Goal: Information Seeking & Learning: Check status

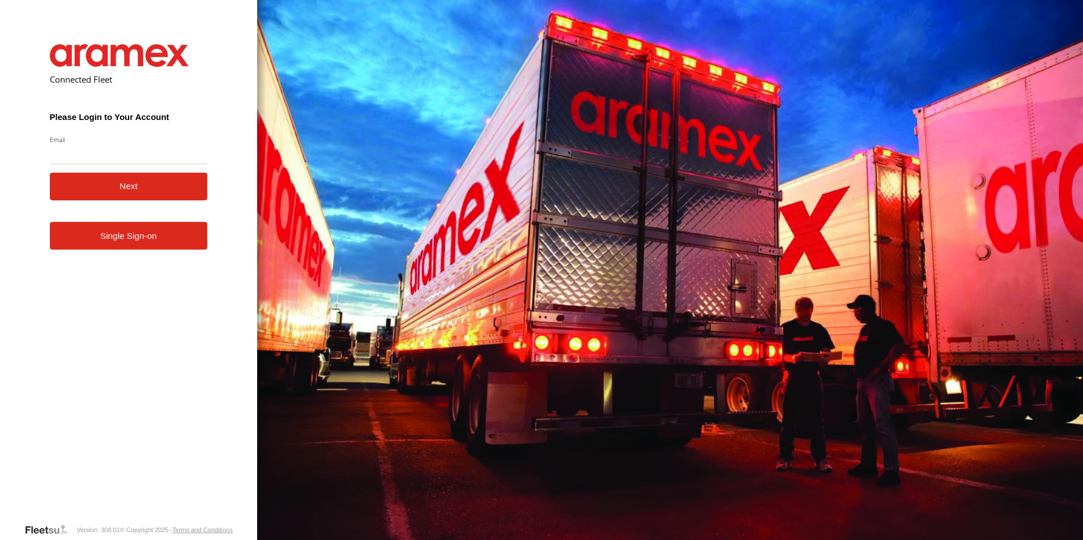
click at [78, 156] on input "Email" at bounding box center [129, 154] width 158 height 20
type input "**********"
click at [135, 186] on button "Next" at bounding box center [129, 187] width 158 height 28
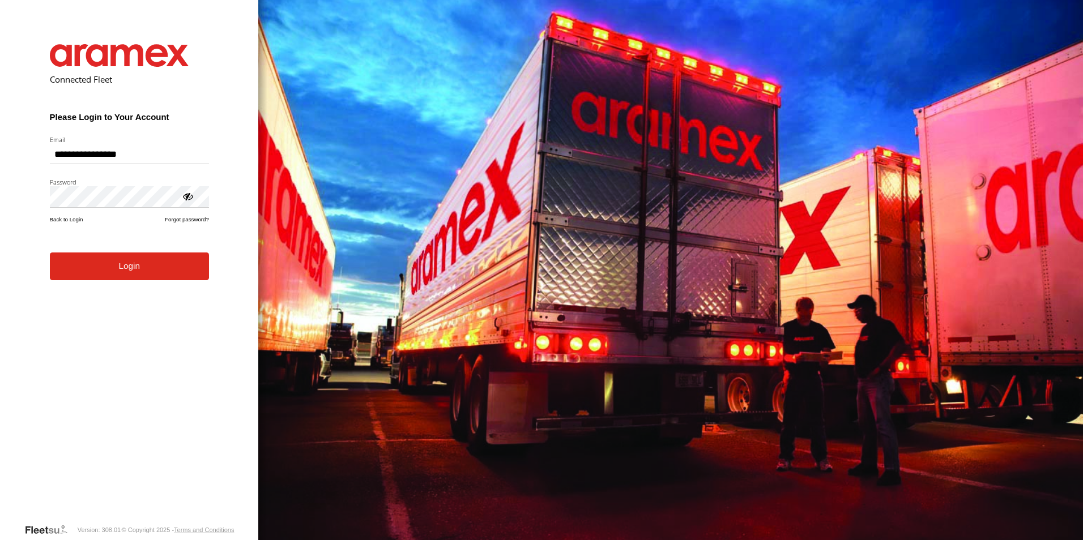
click at [121, 275] on button "Login" at bounding box center [129, 267] width 159 height 28
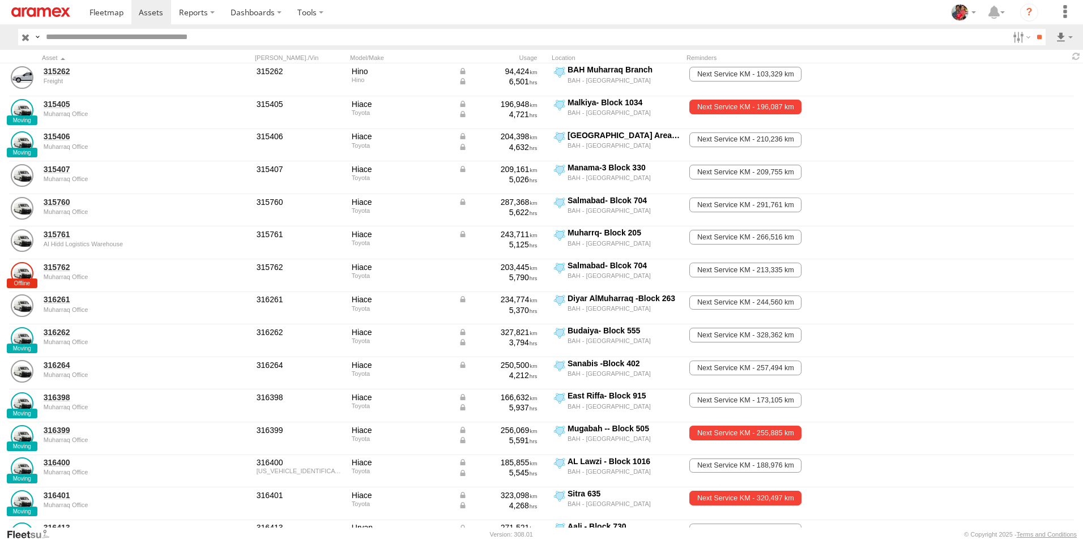
click at [136, 37] on input "text" at bounding box center [524, 37] width 967 height 16
type input "******"
click at [1032, 29] on input "**" at bounding box center [1038, 37] width 13 height 16
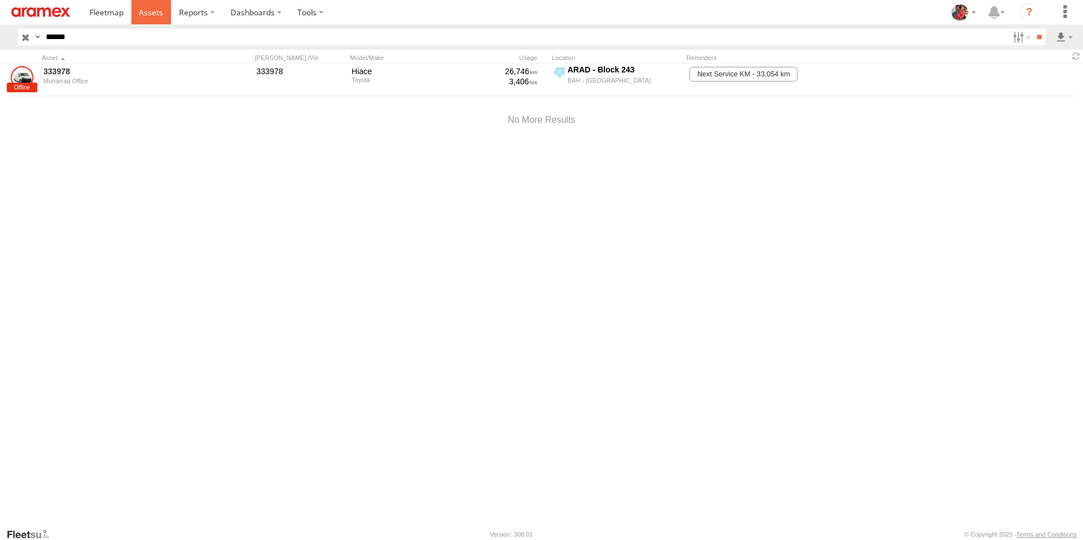
click at [153, 10] on span at bounding box center [151, 12] width 24 height 11
click at [150, 12] on span at bounding box center [151, 12] width 24 height 11
drag, startPoint x: 0, startPoint y: 0, endPoint x: 150, endPoint y: 12, distance: 150.6
click at [150, 12] on span at bounding box center [151, 12] width 24 height 11
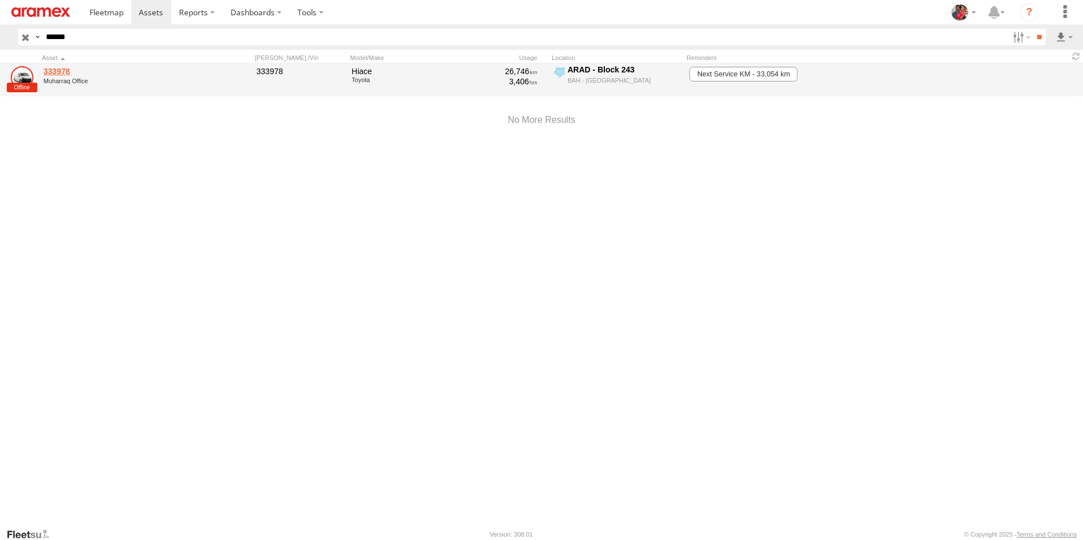
click at [57, 70] on link "333978" at bounding box center [121, 71] width 155 height 10
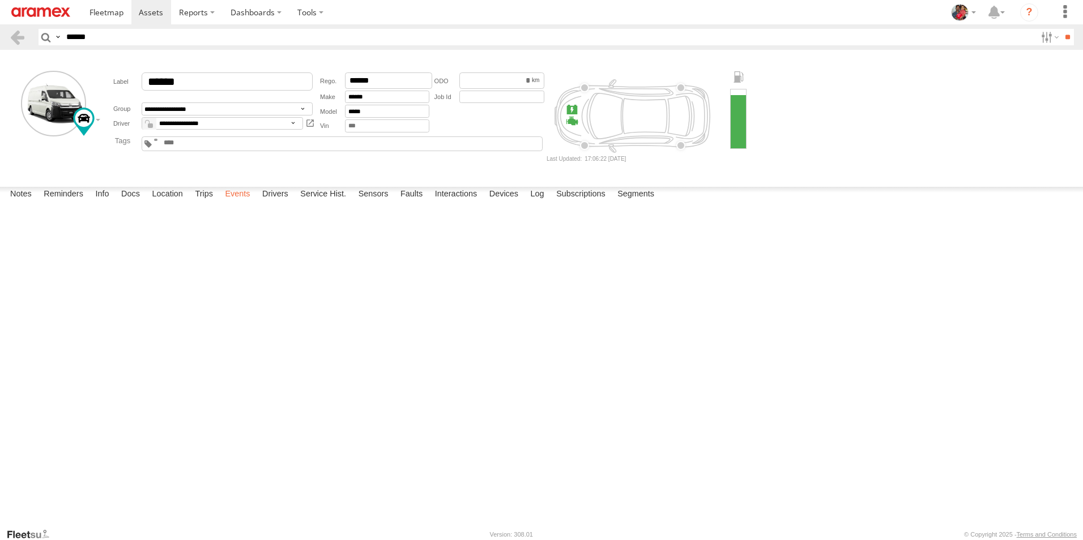
click at [239, 203] on label "Events" at bounding box center [237, 195] width 36 height 16
click at [204, 203] on label "Trips" at bounding box center [203, 195] width 29 height 16
click at [168, 203] on label "Location" at bounding box center [167, 195] width 42 height 16
click at [150, 12] on span at bounding box center [151, 12] width 24 height 11
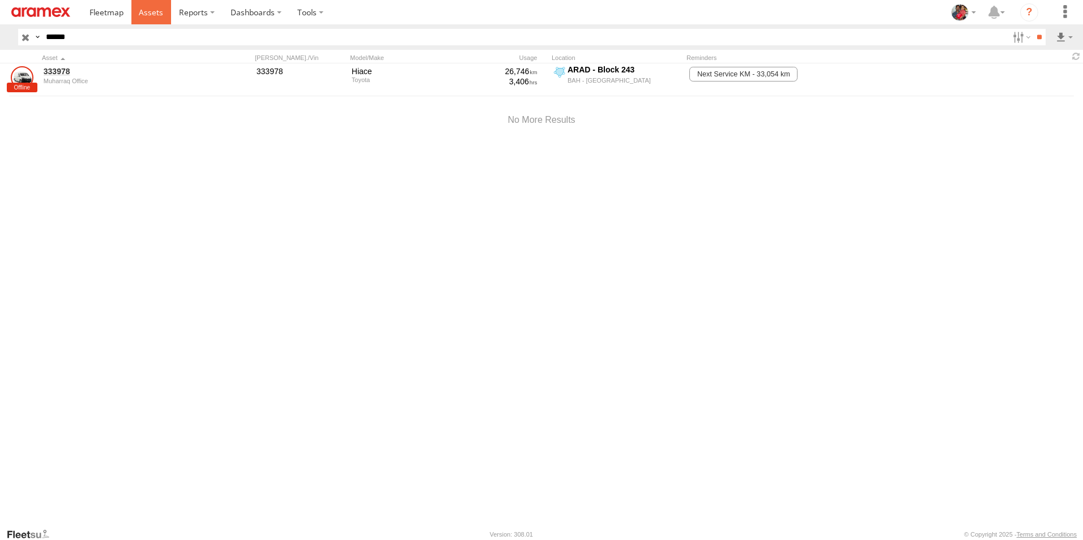
click at [148, 12] on span at bounding box center [151, 12] width 24 height 11
click at [26, 37] on input "button" at bounding box center [25, 37] width 15 height 16
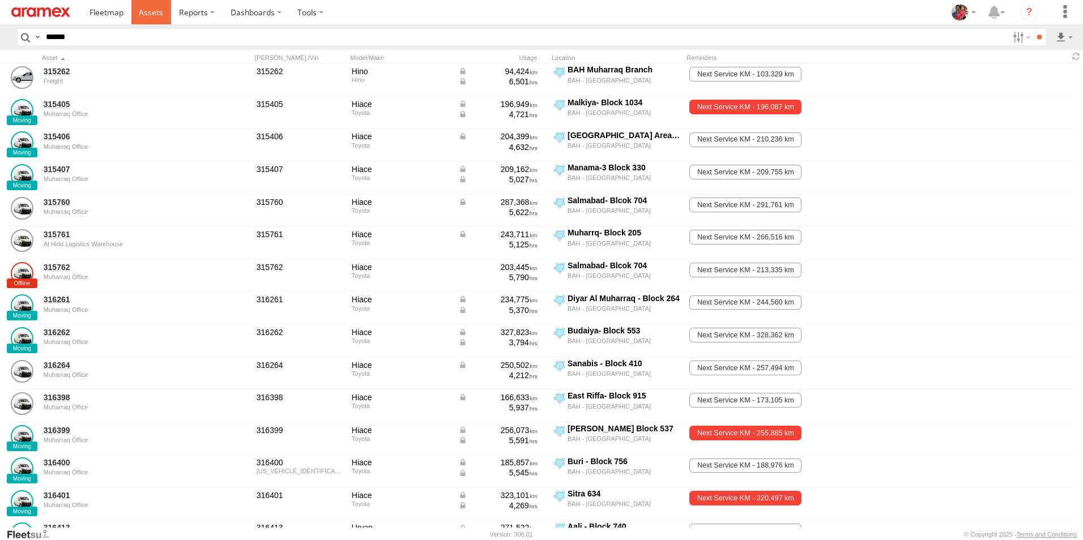
click at [152, 12] on span at bounding box center [151, 12] width 24 height 11
click at [123, 39] on input "text" at bounding box center [524, 37] width 967 height 16
type input "******"
click at [1032, 29] on input "**" at bounding box center [1038, 37] width 13 height 16
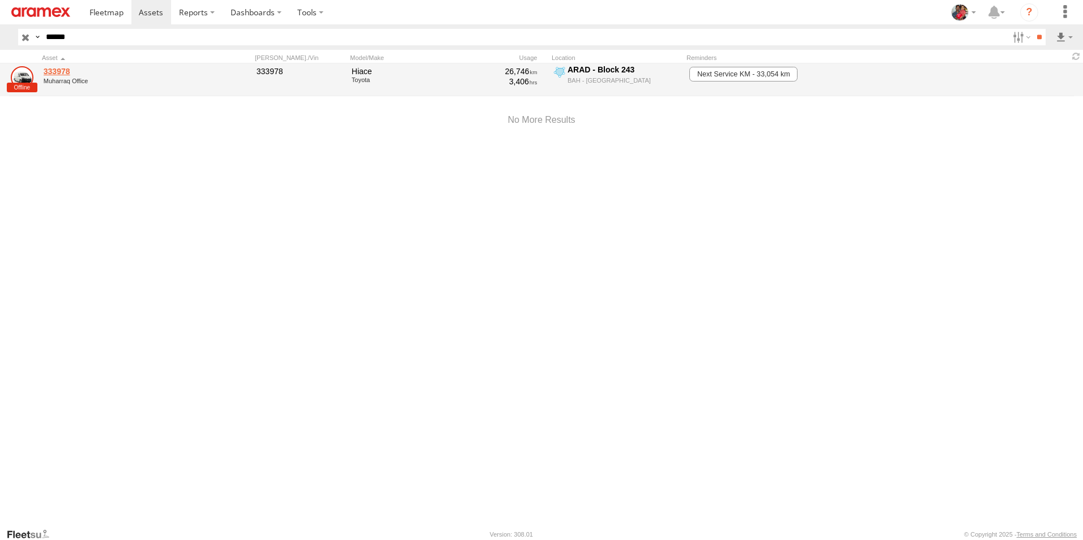
click at [55, 72] on link "333978" at bounding box center [121, 71] width 155 height 10
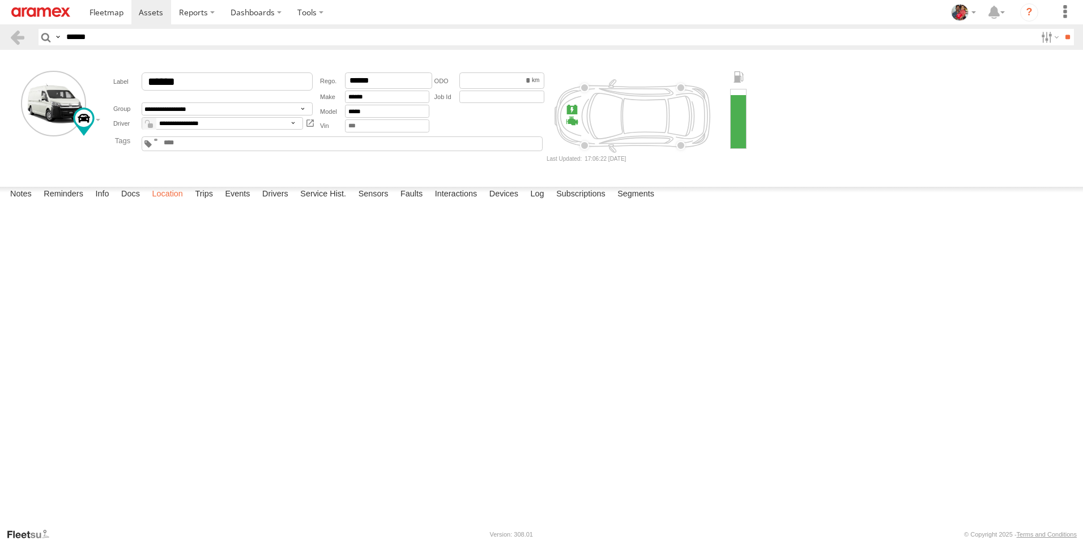
click at [165, 203] on label "Location" at bounding box center [167, 195] width 42 height 16
click at [211, 203] on label "Trips" at bounding box center [203, 195] width 29 height 16
click at [239, 203] on label "Events" at bounding box center [237, 195] width 36 height 16
click at [103, 203] on label "Info" at bounding box center [101, 195] width 25 height 16
click at [135, 203] on label "Docs" at bounding box center [131, 195] width 30 height 16
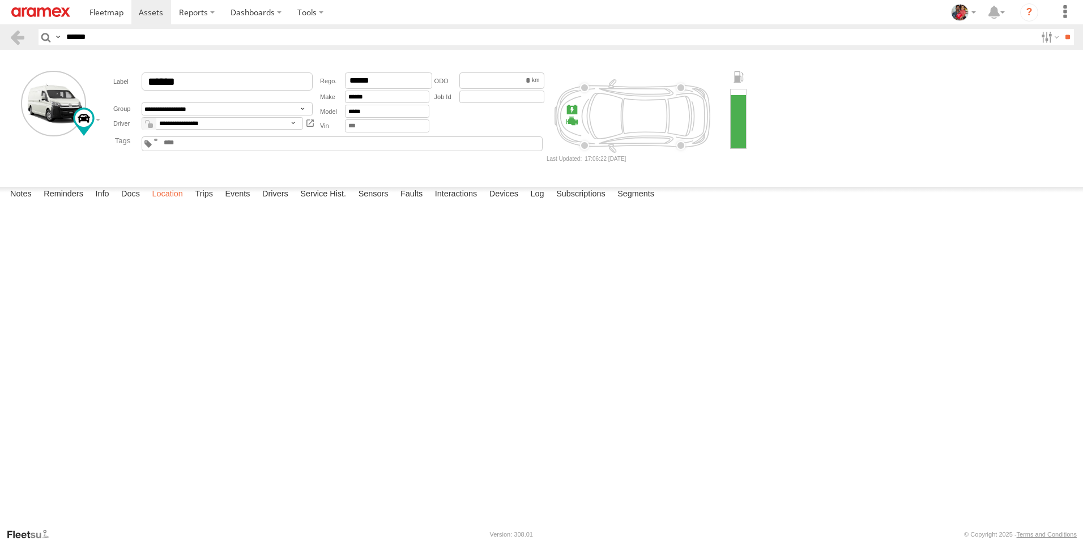
click at [174, 203] on label "Location" at bounding box center [167, 195] width 42 height 16
click at [208, 203] on label "Trips" at bounding box center [203, 195] width 29 height 16
click at [241, 203] on label "Events" at bounding box center [237, 195] width 36 height 16
click at [273, 203] on label "Drivers" at bounding box center [275, 195] width 37 height 16
click at [325, 203] on label "Service Hist." at bounding box center [322, 195] width 57 height 16
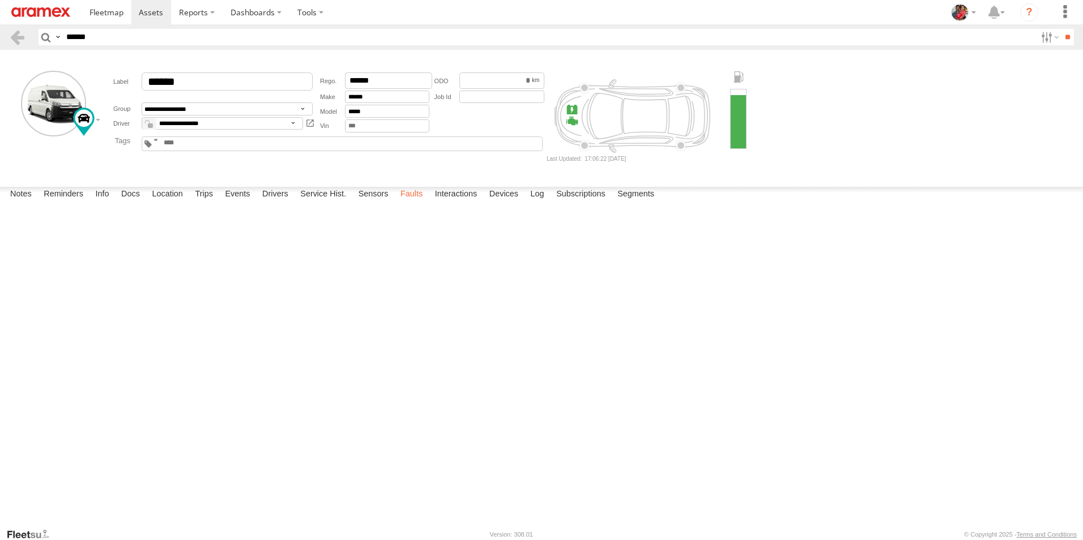
click at [423, 203] on label "Faults" at bounding box center [411, 195] width 33 height 16
click at [104, 203] on label "Info" at bounding box center [101, 195] width 25 height 16
click at [20, 203] on label "Notes" at bounding box center [21, 195] width 33 height 16
click at [153, 12] on span at bounding box center [151, 12] width 24 height 11
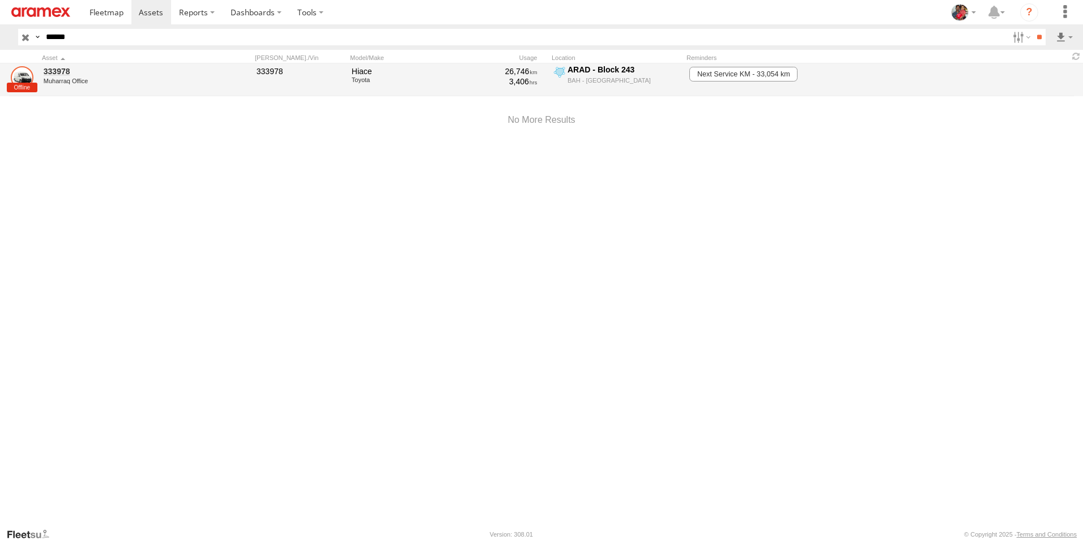
click at [18, 87] on link at bounding box center [22, 77] width 23 height 23
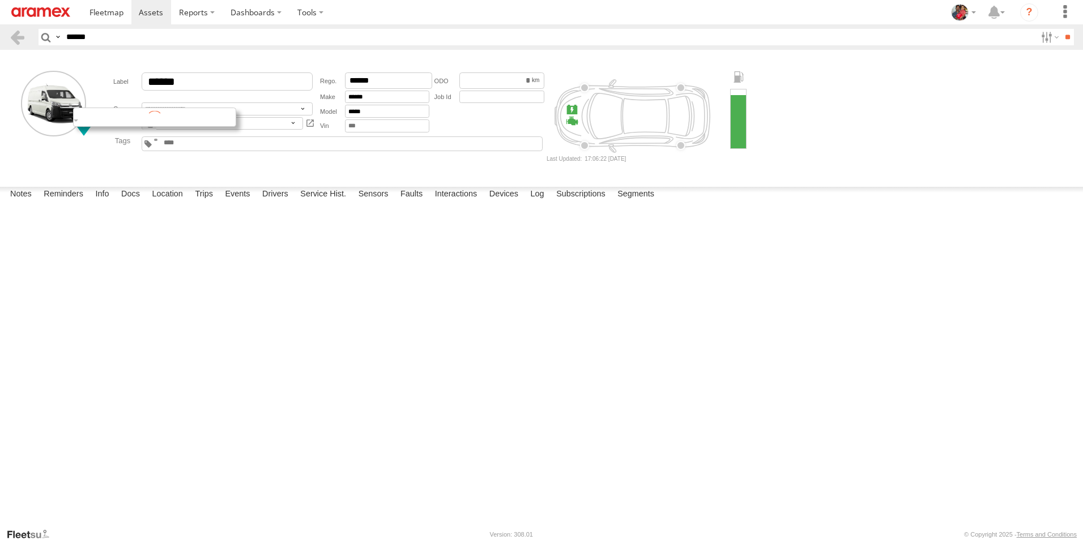
click at [98, 121] on div at bounding box center [154, 117] width 163 height 19
click at [150, 11] on span at bounding box center [151, 12] width 24 height 11
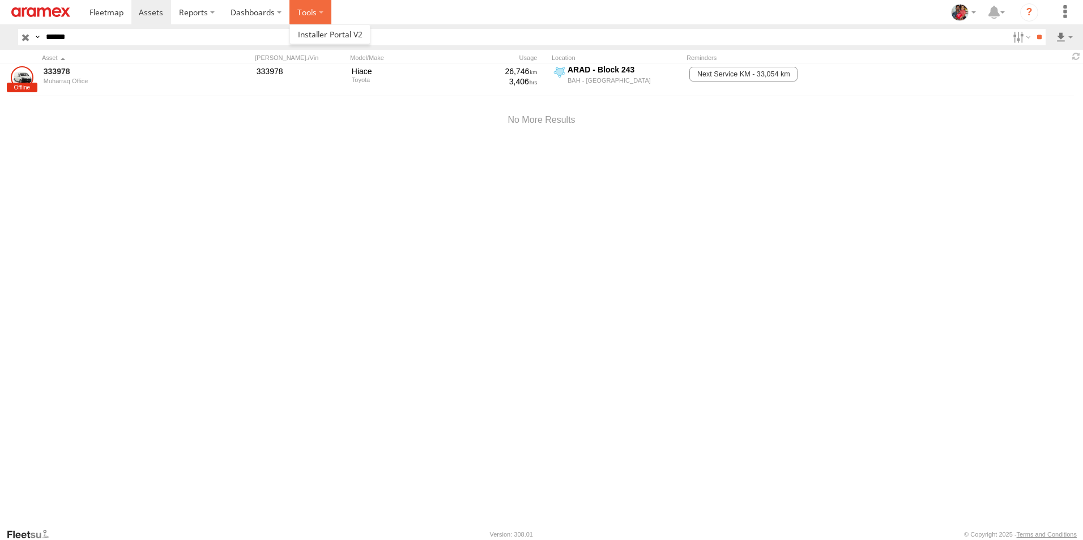
click at [309, 11] on label at bounding box center [310, 12] width 42 height 24
click at [314, 34] on span at bounding box center [330, 34] width 65 height 11
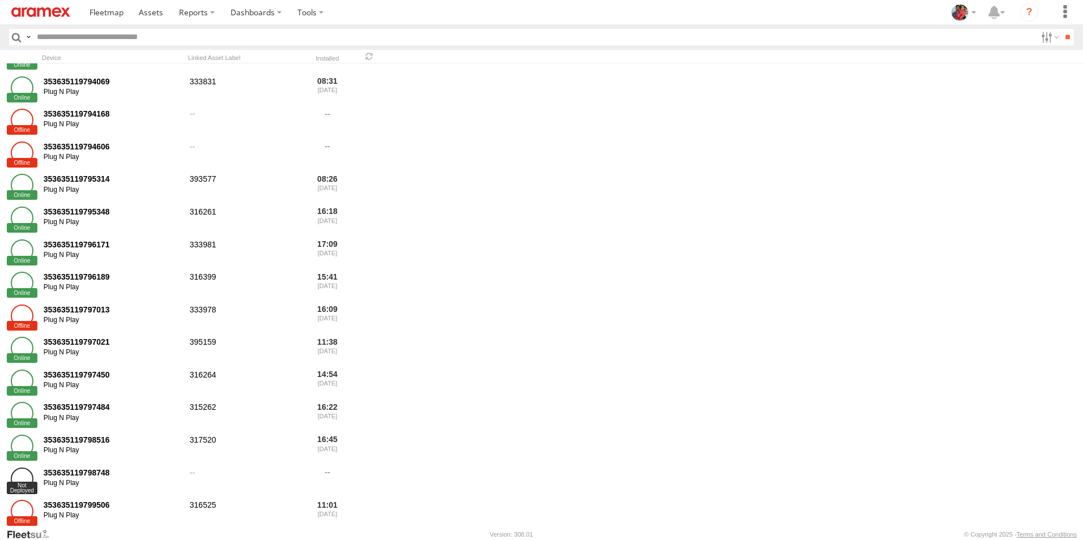
scroll to position [1189, 0]
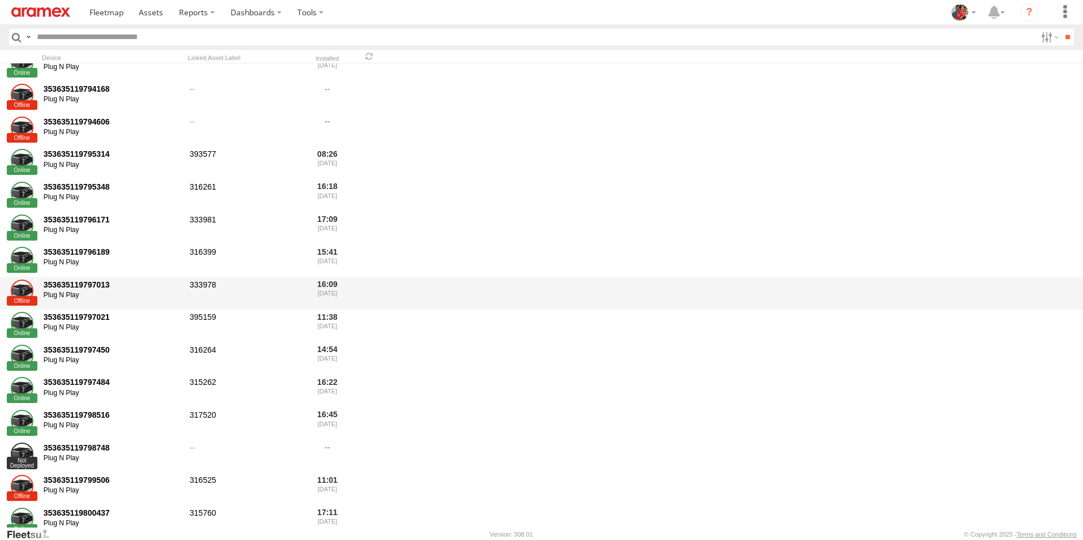
click at [83, 283] on div "353635119797013" at bounding box center [113, 285] width 138 height 10
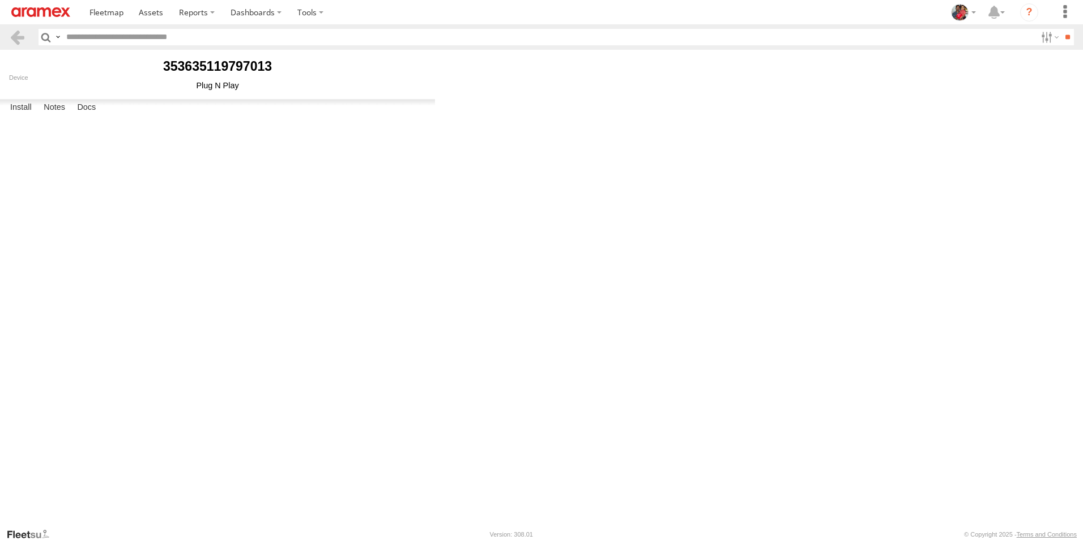
type input "******"
select select "********"
type input "******"
type input "*****"
type input "*******"
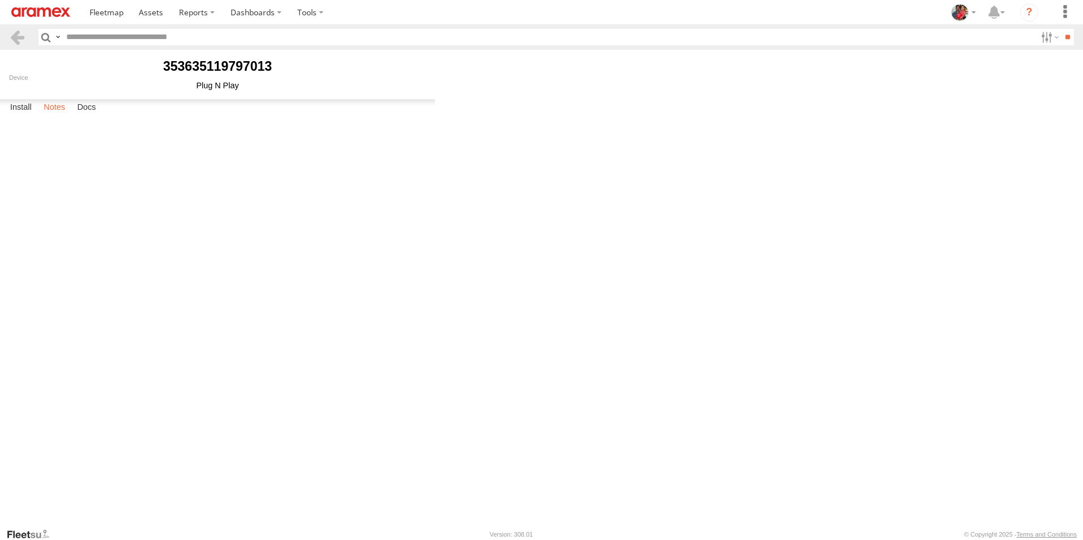
click at [58, 116] on label "Notes" at bounding box center [54, 108] width 33 height 16
click at [87, 116] on label "Docs" at bounding box center [86, 108] width 30 height 16
click at [22, 116] on label "Install" at bounding box center [21, 108] width 33 height 16
click at [0, 0] on span at bounding box center [0, 0] width 0 height 0
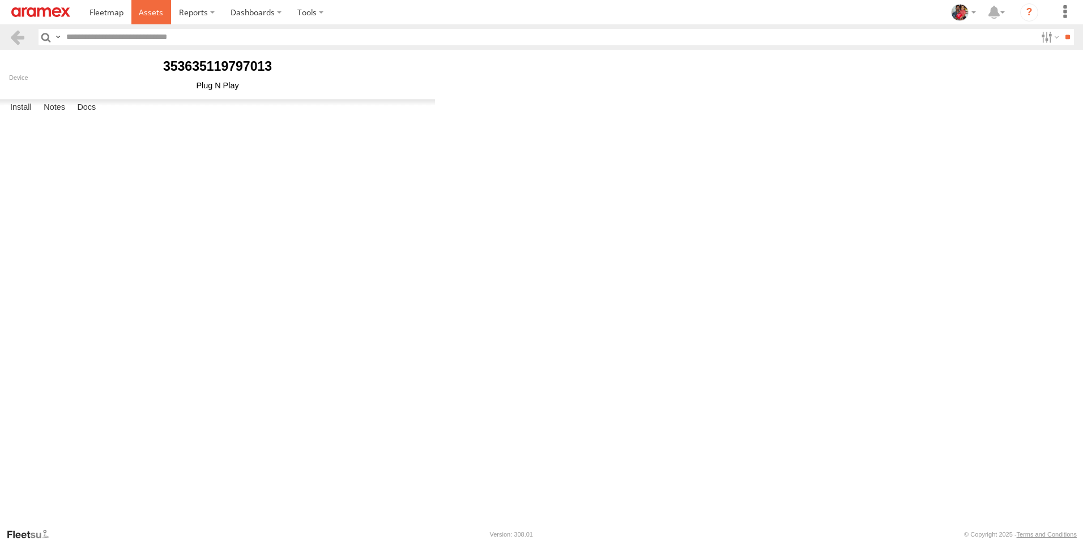
click at [148, 12] on span at bounding box center [151, 12] width 24 height 11
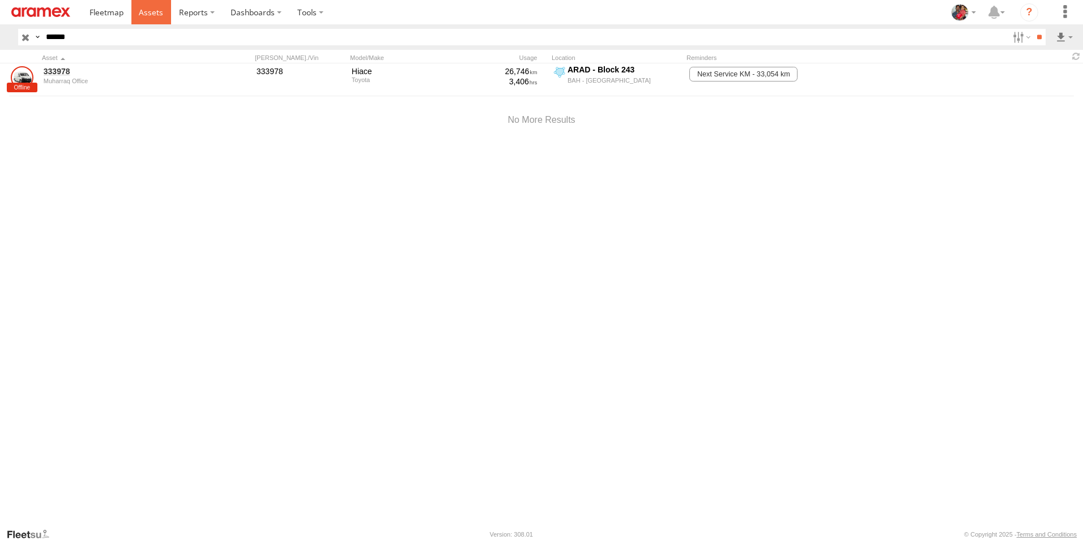
click at [148, 11] on span at bounding box center [151, 12] width 24 height 11
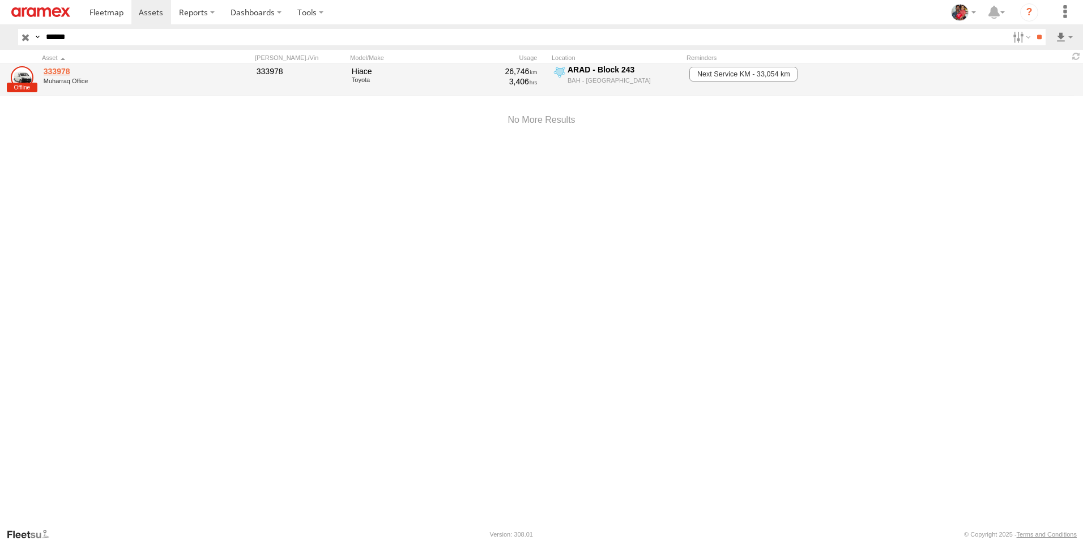
click at [59, 71] on link "333978" at bounding box center [121, 71] width 155 height 10
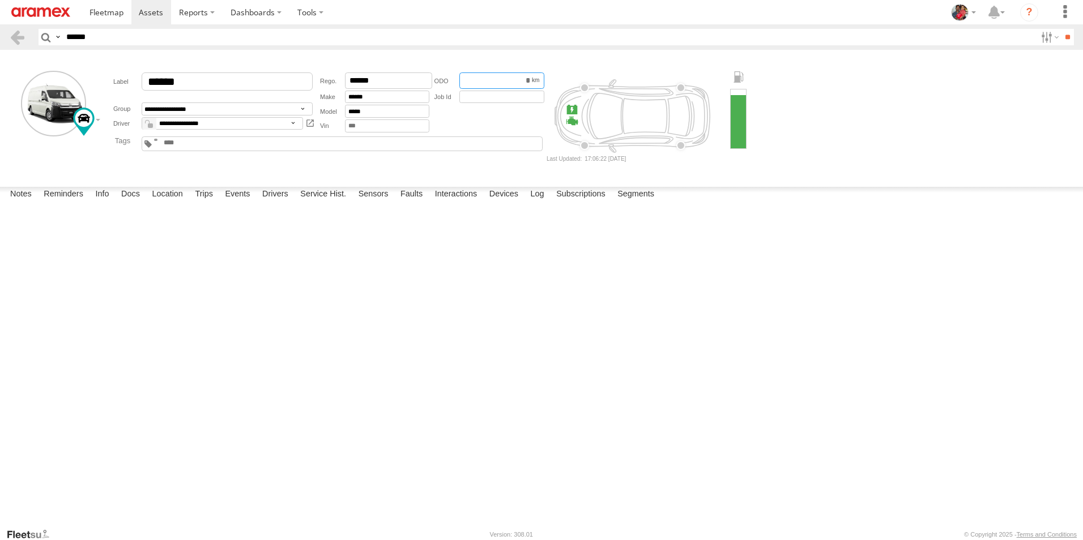
click at [511, 81] on input "*****" at bounding box center [501, 80] width 85 height 16
type input "*****"
click at [493, 178] on form "**********" at bounding box center [541, 116] width 1075 height 125
click at [58, 203] on label "Reminders" at bounding box center [63, 195] width 51 height 16
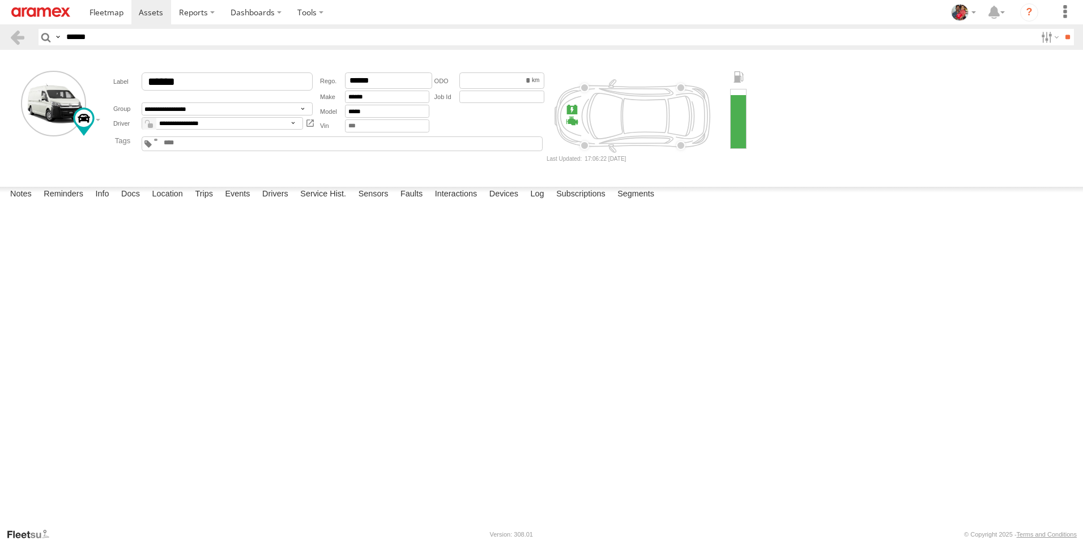
click at [0, 0] on div at bounding box center [0, 0] width 0 height 0
click at [0, 0] on button "Proceed" at bounding box center [0, 0] width 0 height 0
click at [0, 0] on div at bounding box center [0, 0] width 0 height 0
click at [0, 0] on button "Proceed" at bounding box center [0, 0] width 0 height 0
click at [0, 0] on div at bounding box center [0, 0] width 0 height 0
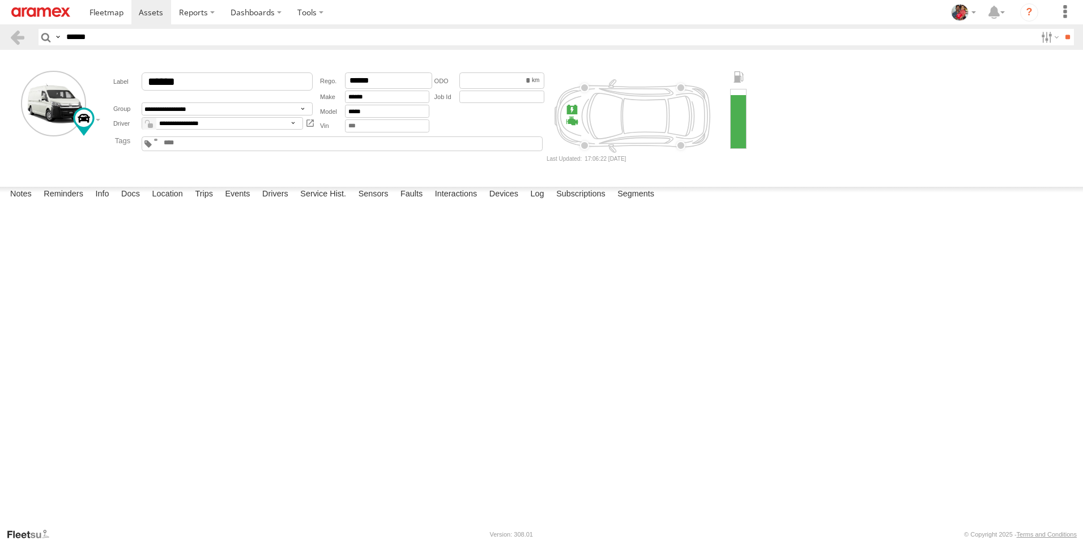
click at [0, 0] on button "Proceed" at bounding box center [0, 0] width 0 height 0
click at [147, 12] on span at bounding box center [151, 12] width 24 height 11
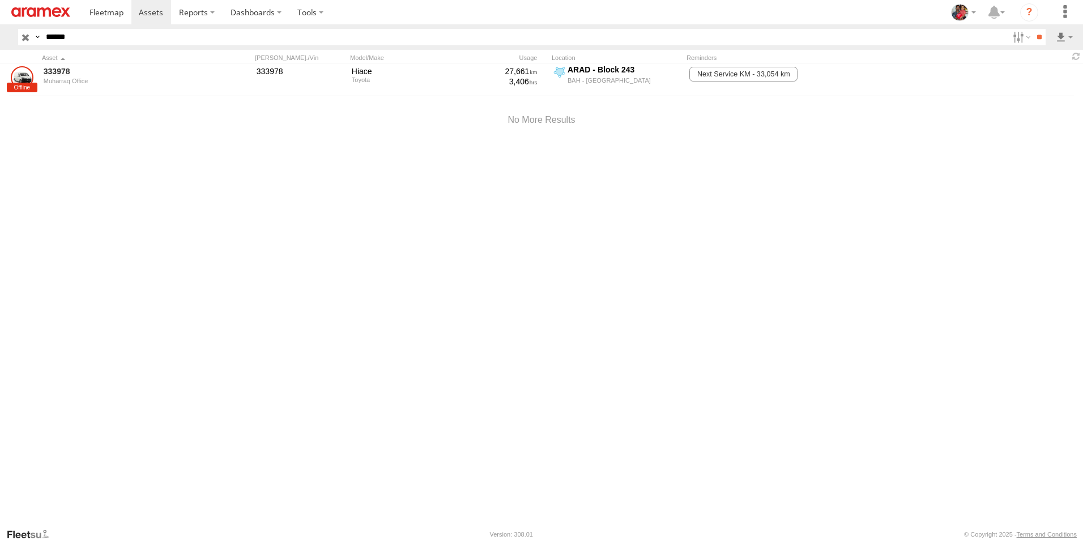
click at [25, 38] on input "button" at bounding box center [25, 37] width 15 height 16
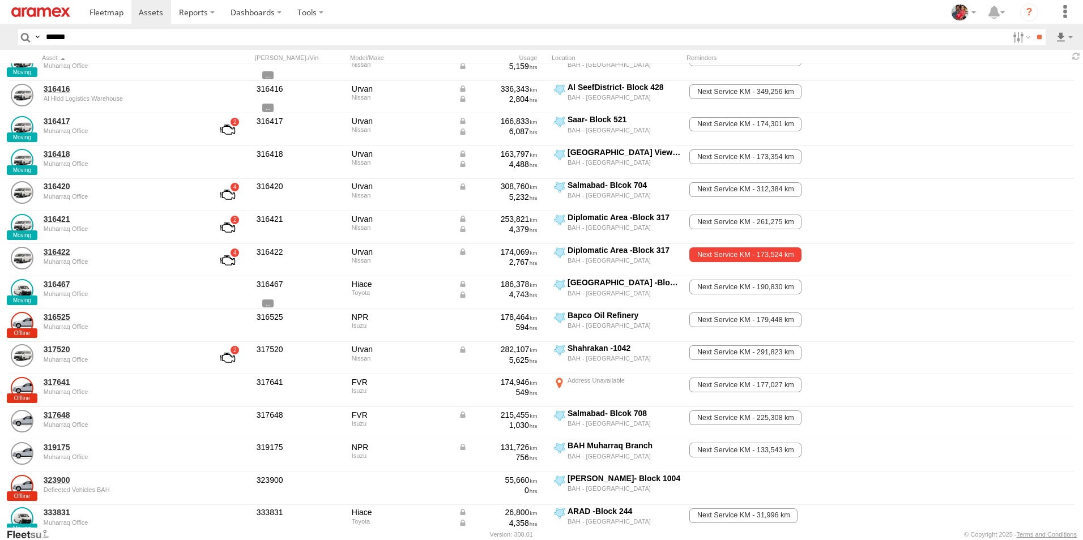
scroll to position [510, 0]
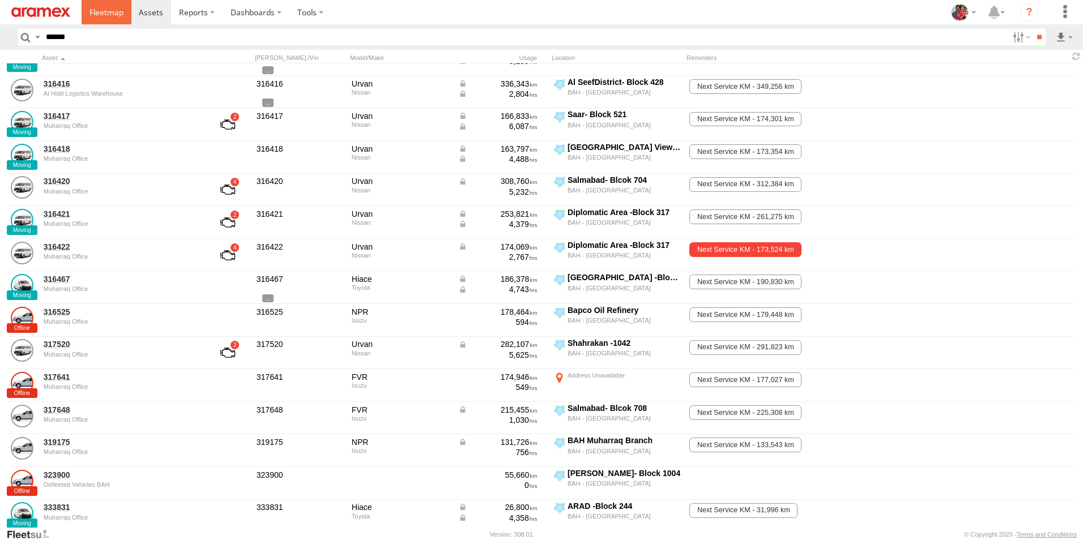
click at [105, 12] on span at bounding box center [106, 12] width 34 height 11
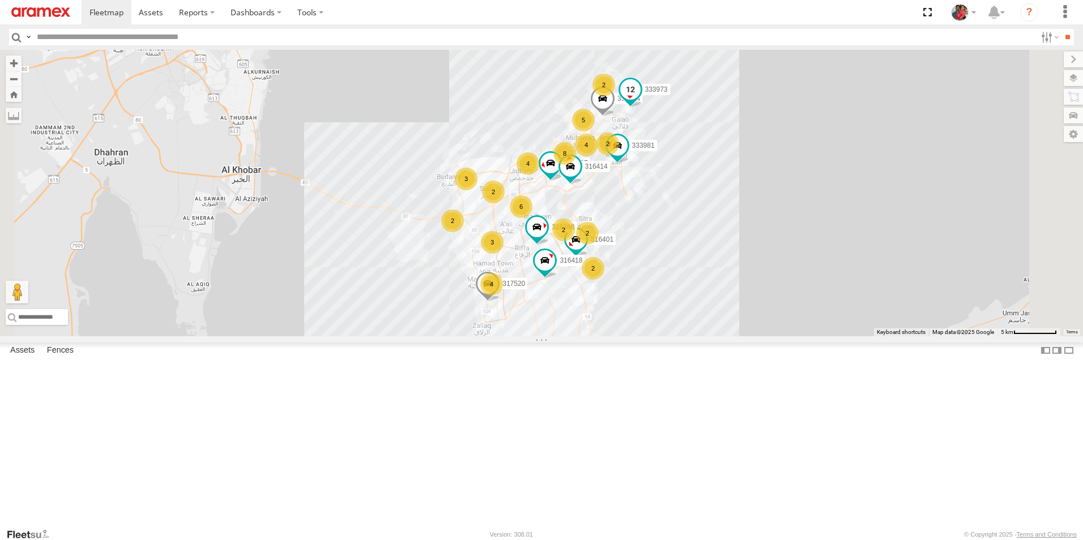
click at [640, 100] on span at bounding box center [630, 89] width 20 height 20
click at [802, 212] on div "3 8 4 316418 394454 2 317520 6 5 333981 4 2 2 3 2 2 316401 4 315407 2 316414 2 …" at bounding box center [541, 193] width 1083 height 287
click at [643, 108] on span at bounding box center [630, 92] width 25 height 31
click at [150, 12] on span at bounding box center [151, 12] width 24 height 11
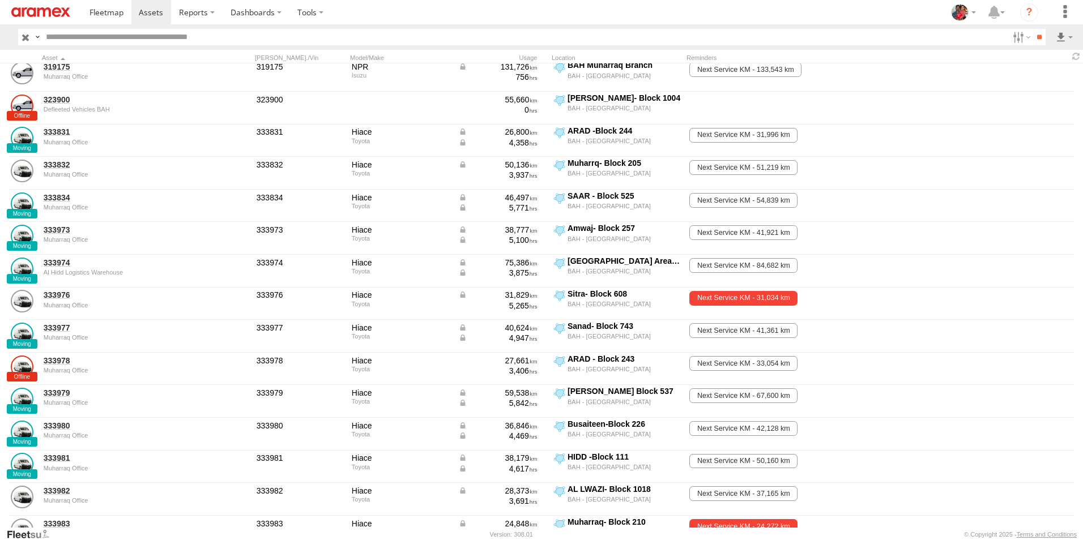
scroll to position [963, 0]
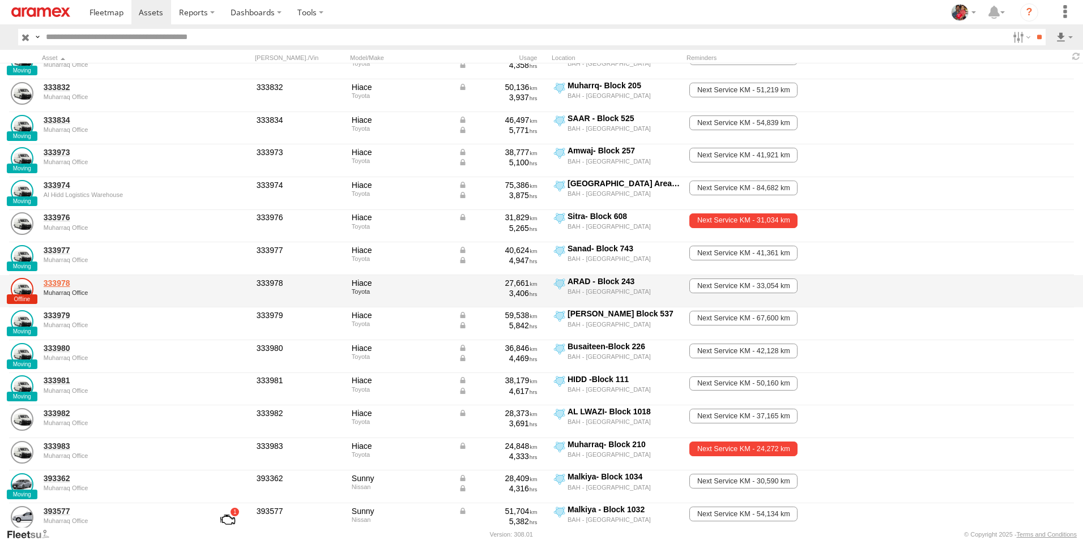
click at [59, 282] on link "333978" at bounding box center [121, 283] width 155 height 10
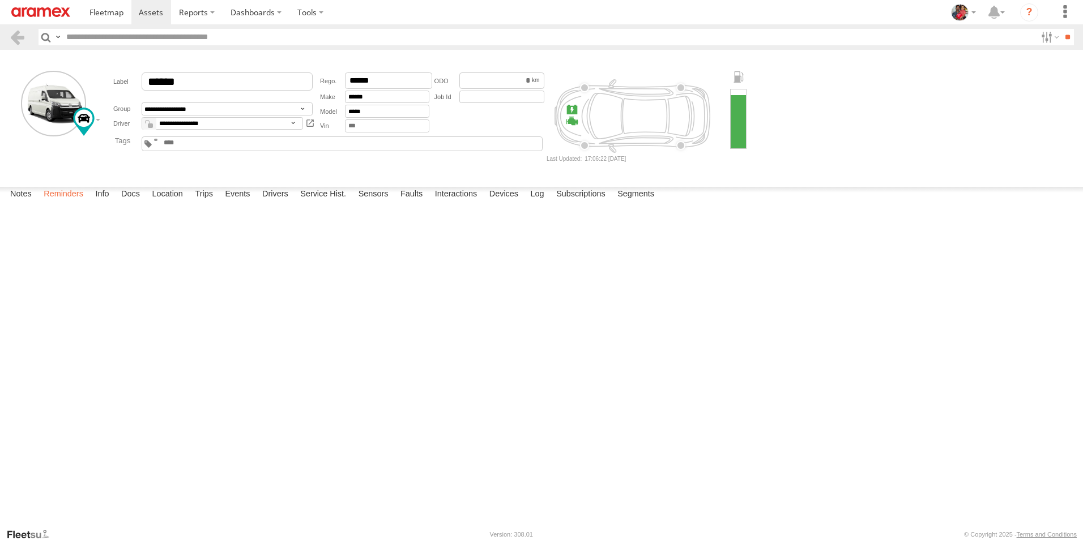
click at [65, 203] on label "Reminders" at bounding box center [63, 195] width 51 height 16
click at [153, 11] on span at bounding box center [151, 12] width 24 height 11
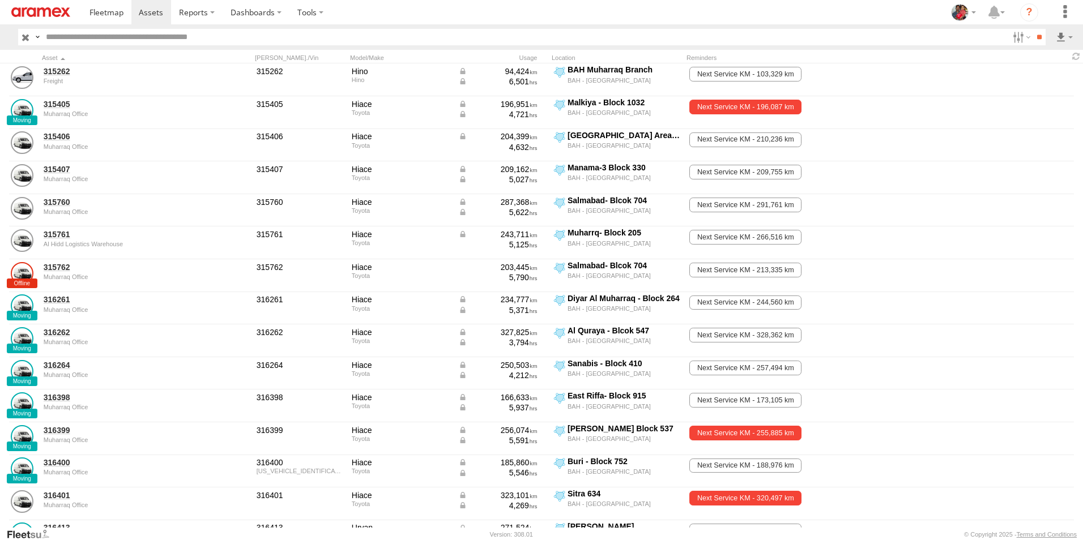
click at [96, 39] on input "text" at bounding box center [524, 37] width 967 height 16
type input "******"
click at [1032, 29] on input "**" at bounding box center [1038, 37] width 13 height 16
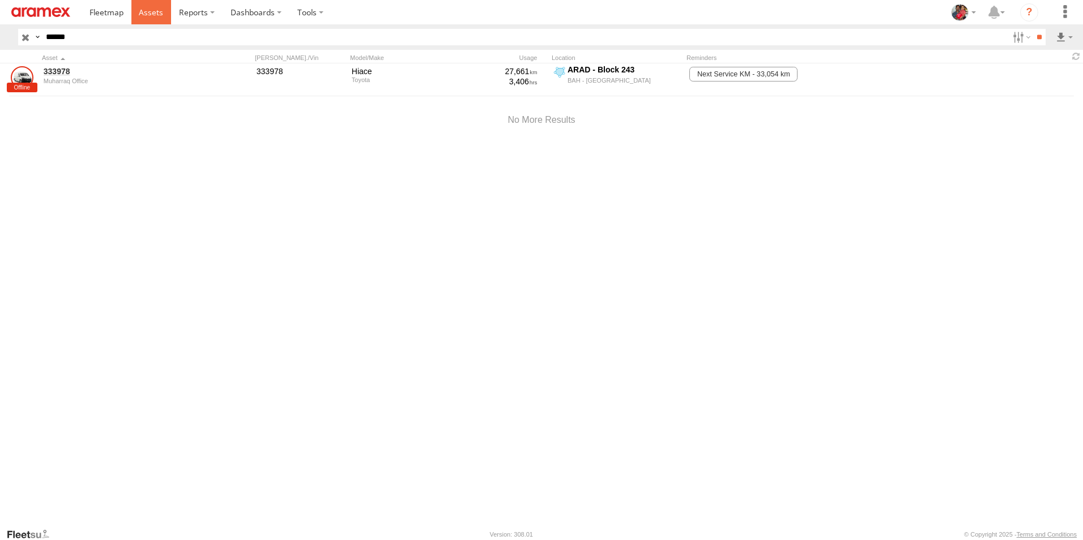
click at [157, 12] on span at bounding box center [151, 12] width 24 height 11
click at [23, 35] on input "button" at bounding box center [25, 37] width 15 height 16
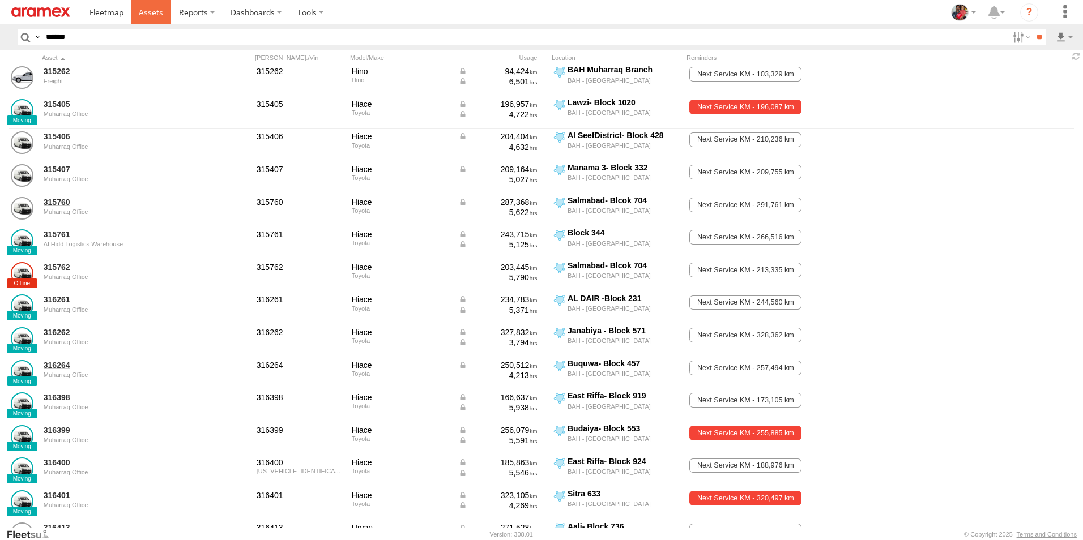
click at [146, 10] on span at bounding box center [151, 12] width 24 height 11
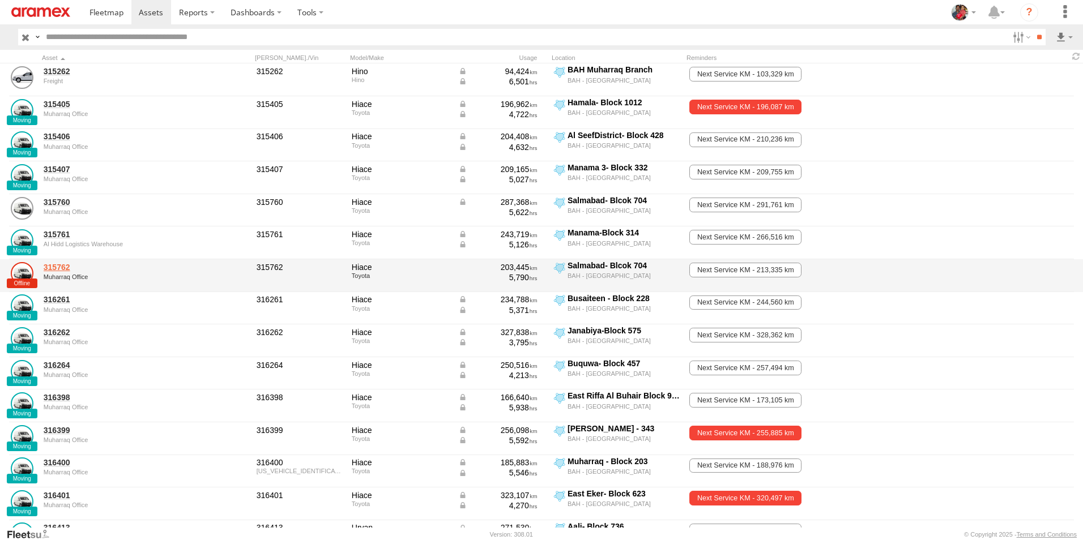
click at [58, 267] on link "315762" at bounding box center [121, 267] width 155 height 10
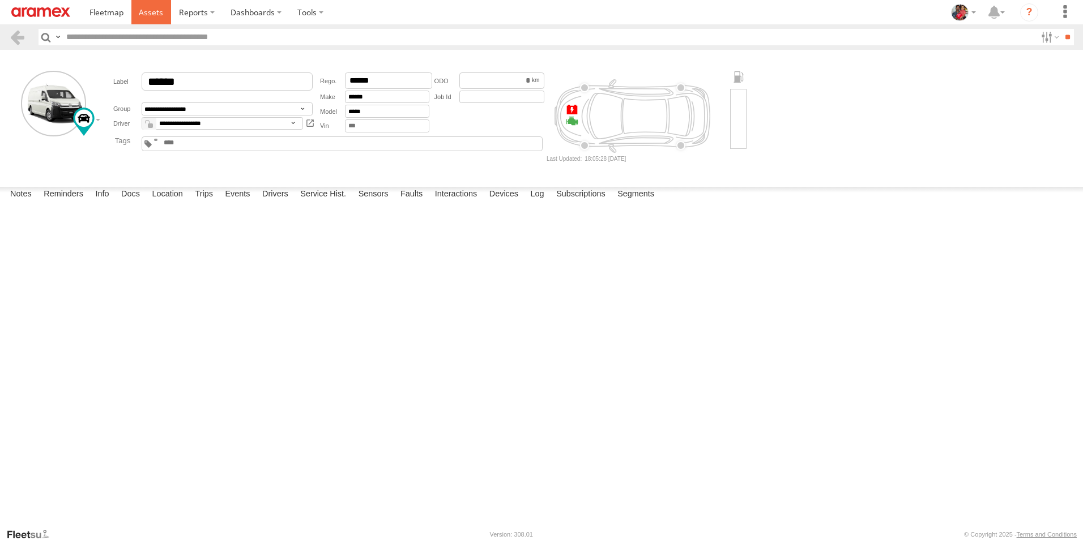
click at [150, 10] on span at bounding box center [151, 12] width 24 height 11
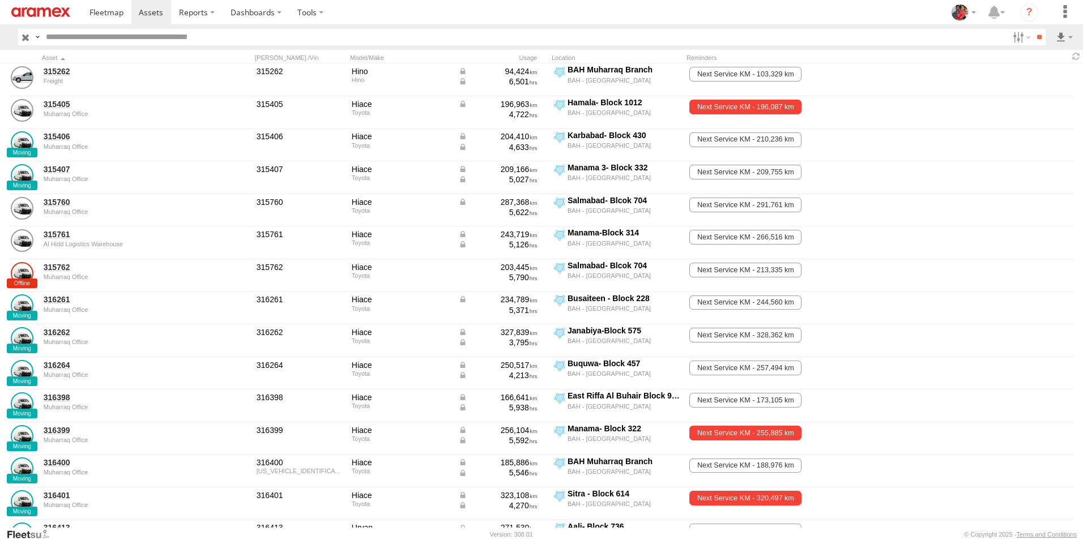
click at [136, 37] on input "text" at bounding box center [524, 37] width 967 height 16
type input "******"
click at [1032, 29] on input "**" at bounding box center [1038, 37] width 13 height 16
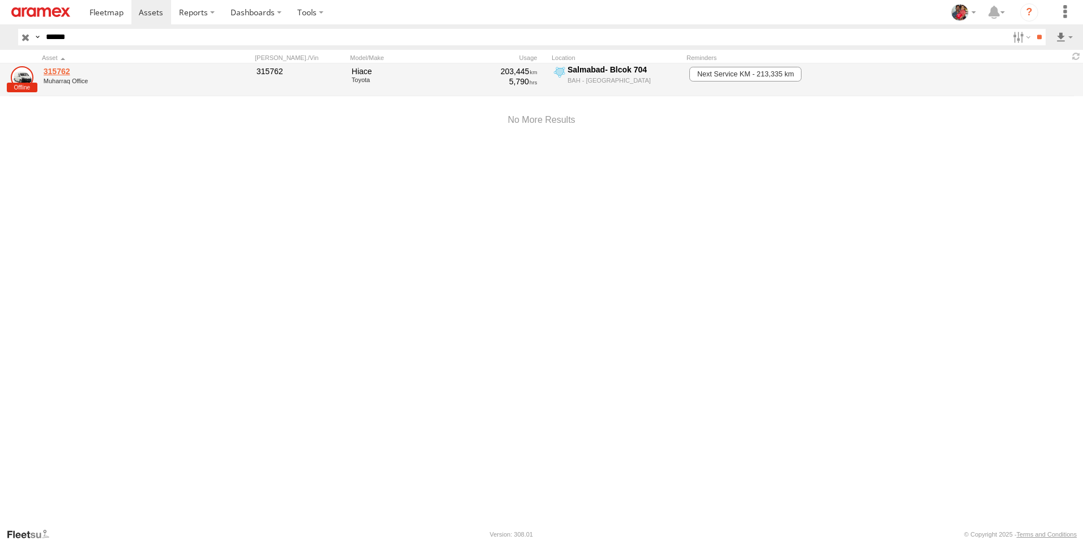
click at [55, 70] on link "315762" at bounding box center [121, 71] width 155 height 10
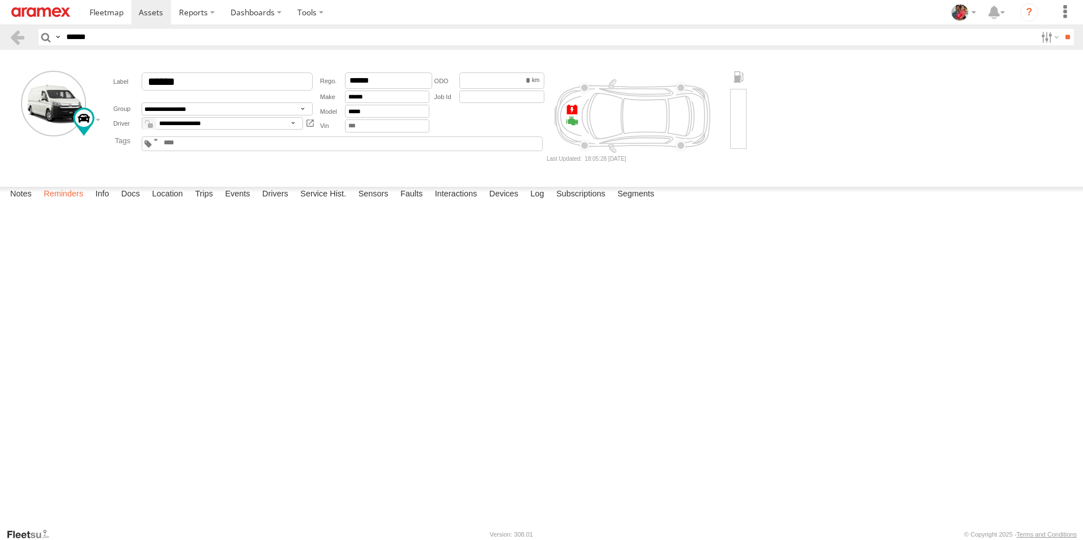
click at [61, 203] on label "Reminders" at bounding box center [63, 195] width 51 height 16
click at [148, 11] on span at bounding box center [151, 12] width 24 height 11
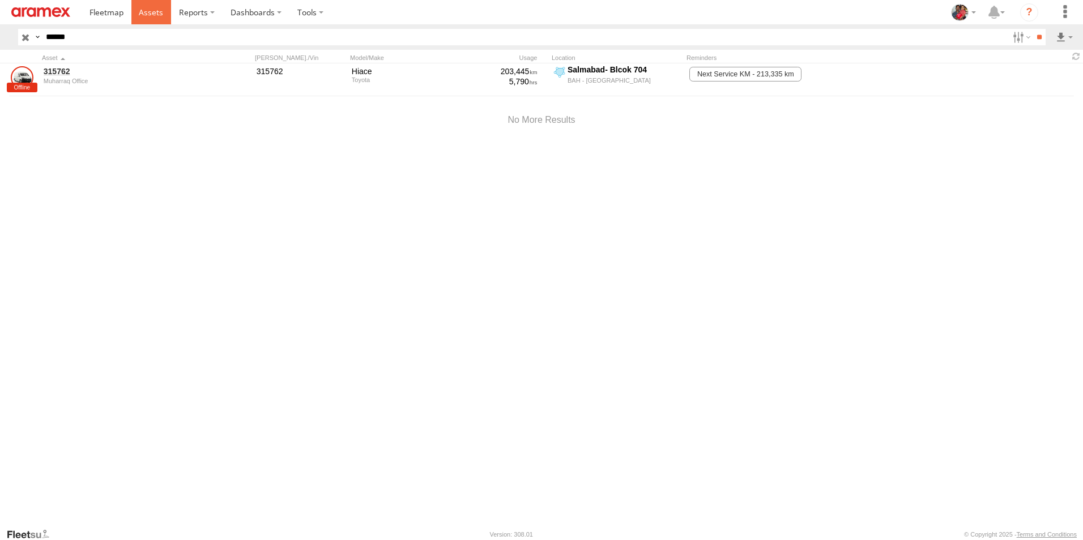
click at [151, 9] on span at bounding box center [151, 12] width 24 height 11
click at [149, 12] on span at bounding box center [151, 12] width 24 height 11
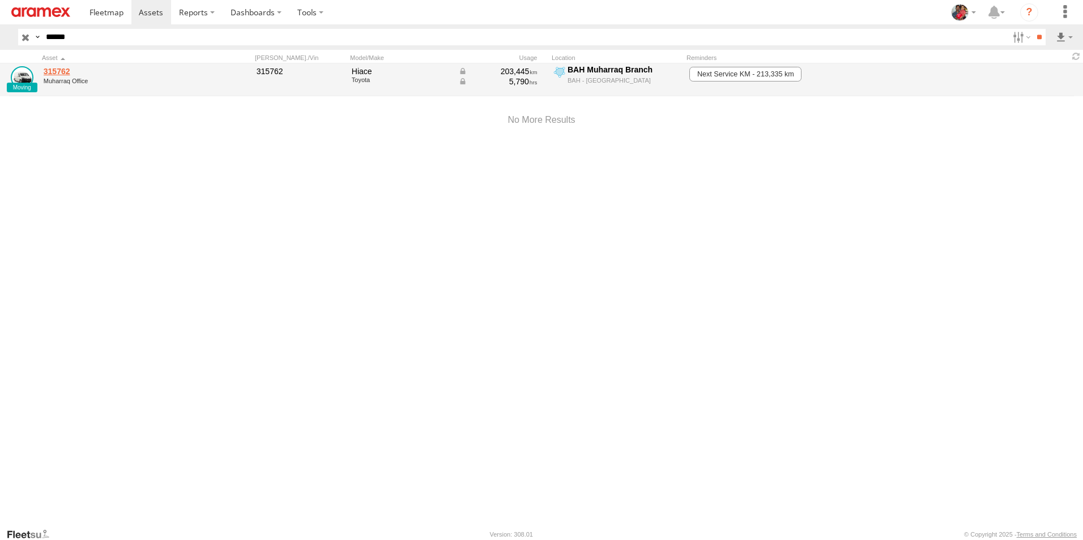
click at [57, 71] on link "315762" at bounding box center [121, 71] width 155 height 10
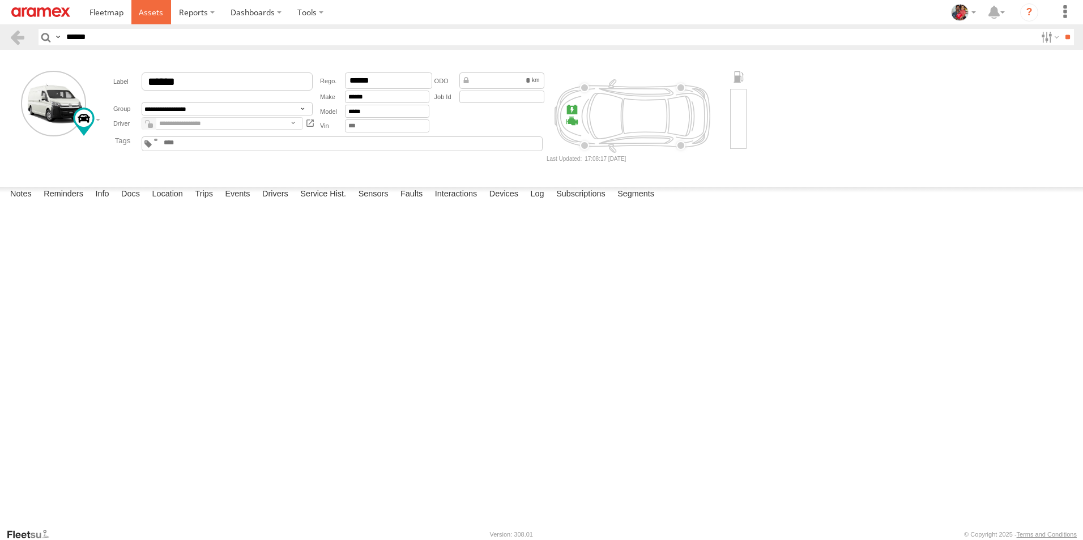
click at [148, 11] on span at bounding box center [151, 12] width 24 height 11
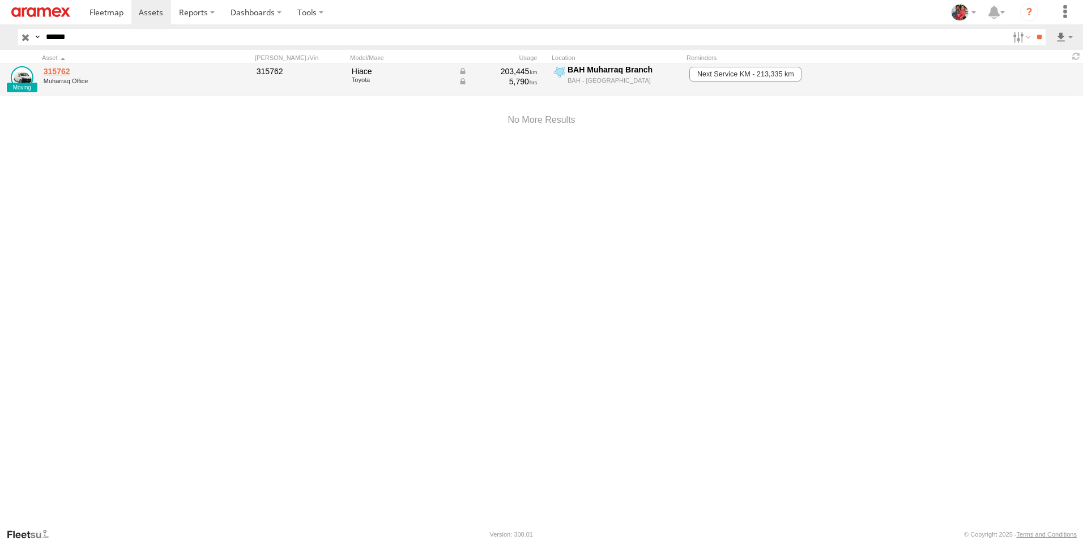
click at [57, 71] on link "315762" at bounding box center [121, 71] width 155 height 10
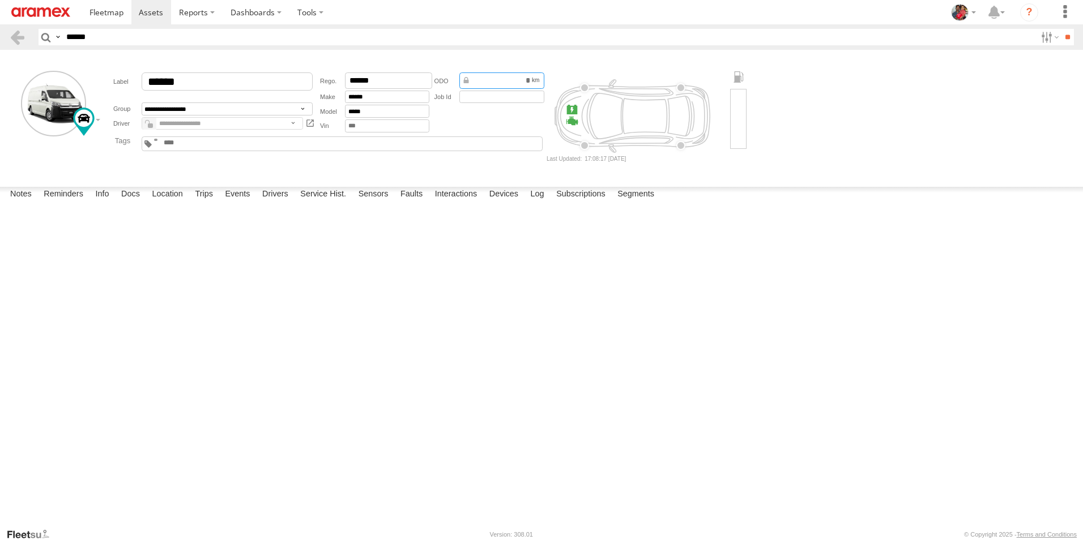
click at [498, 78] on input "*********" at bounding box center [501, 80] width 85 height 16
drag, startPoint x: 498, startPoint y: 78, endPoint x: 494, endPoint y: 121, distance: 42.7
click at [494, 121] on div "*********" at bounding box center [488, 102] width 115 height 63
click at [144, 12] on span at bounding box center [151, 12] width 24 height 11
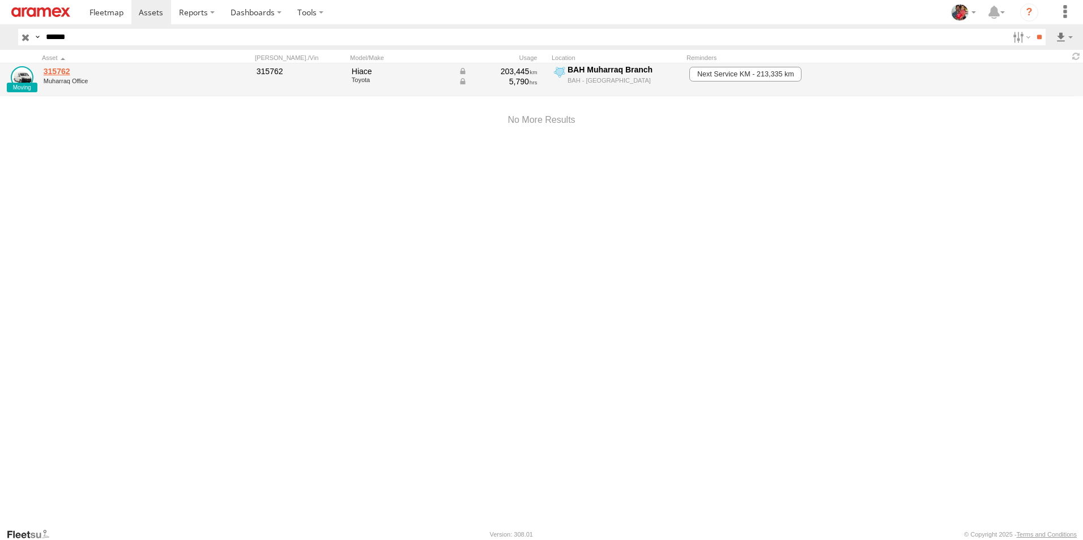
click at [55, 70] on link "315762" at bounding box center [121, 71] width 155 height 10
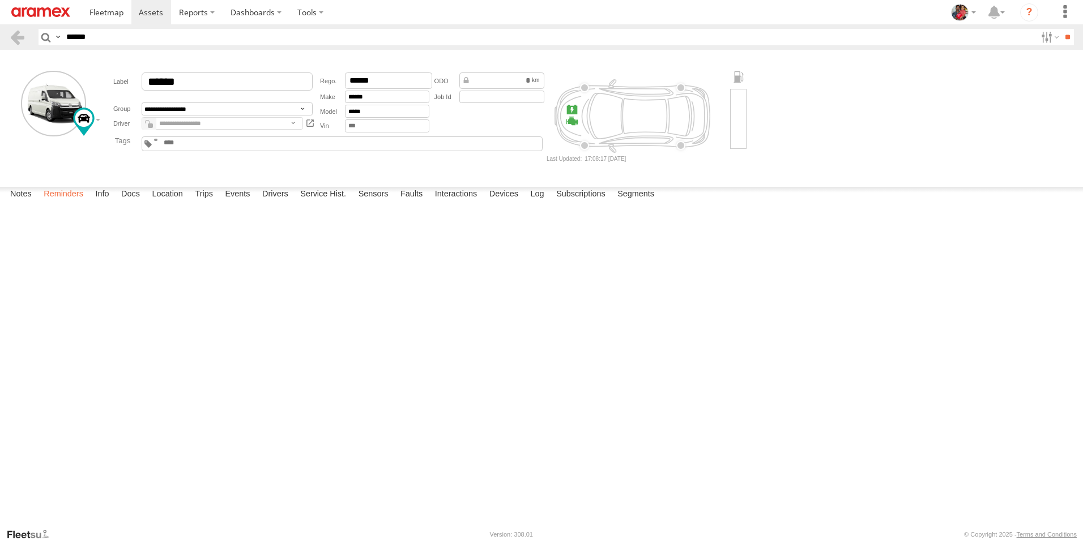
click at [65, 203] on label "Reminders" at bounding box center [63, 195] width 51 height 16
click at [153, 11] on span at bounding box center [151, 12] width 24 height 11
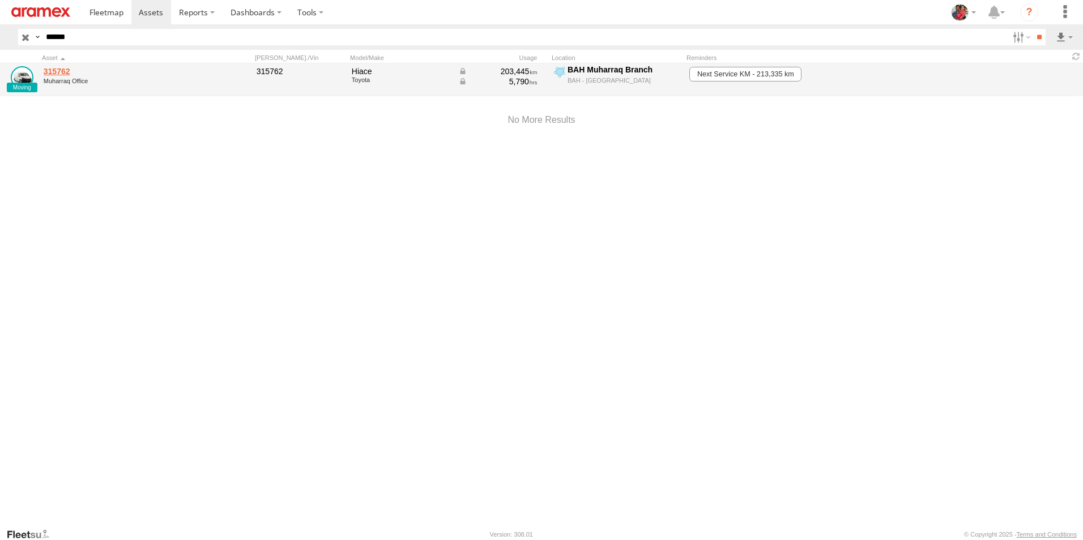
click at [57, 72] on link "315762" at bounding box center [121, 71] width 155 height 10
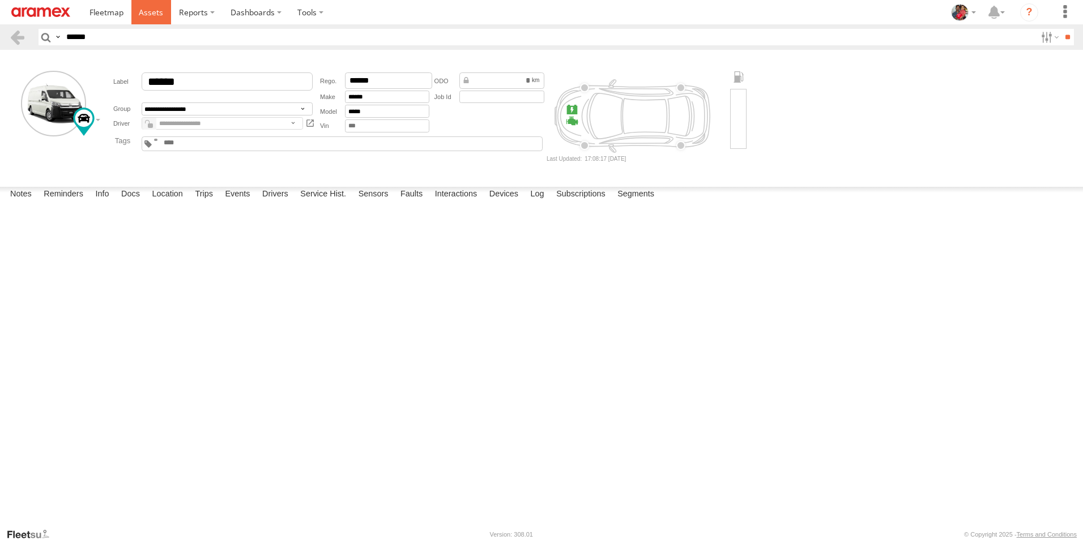
click at [148, 12] on span at bounding box center [151, 12] width 24 height 11
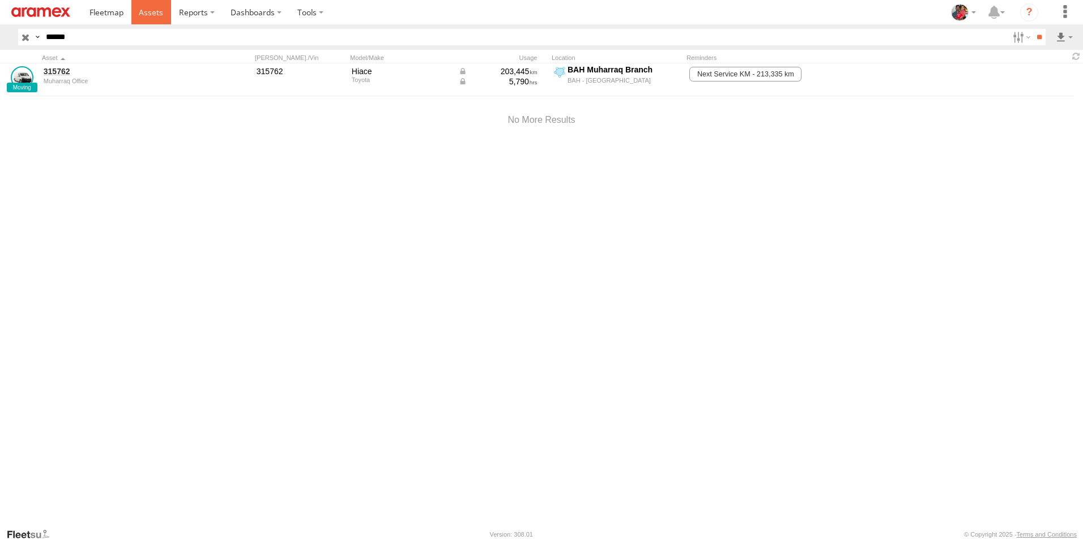
click at [151, 12] on span at bounding box center [151, 12] width 24 height 11
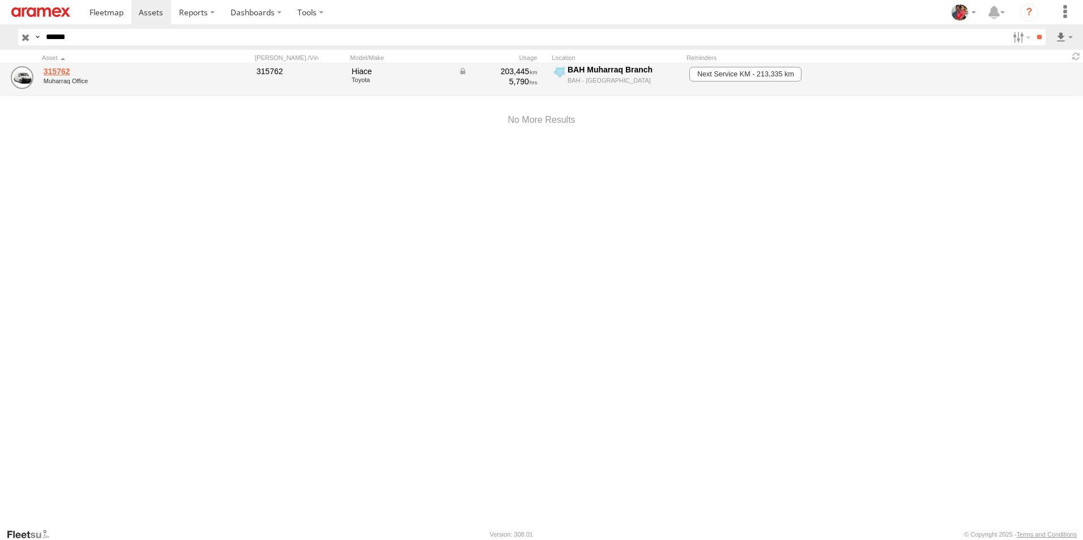
click at [55, 72] on link "315762" at bounding box center [121, 71] width 155 height 10
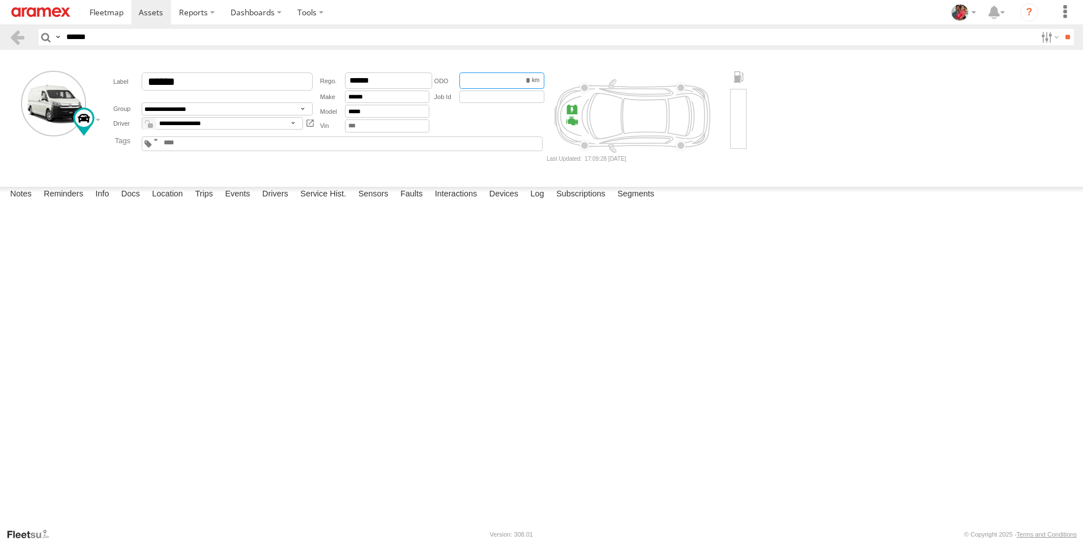
click at [499, 76] on input "*********" at bounding box center [501, 80] width 85 height 16
type input "******"
click at [0, 0] on div "Date/Time Type Note Status" at bounding box center [0, 0] width 0 height 0
click at [149, 10] on span at bounding box center [151, 12] width 24 height 11
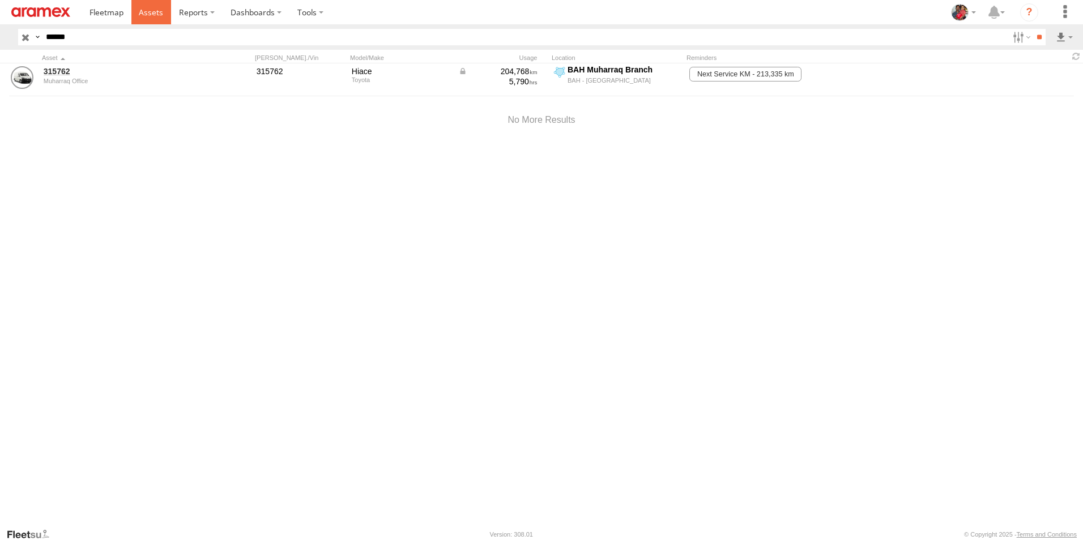
click at [152, 10] on span at bounding box center [151, 12] width 24 height 11
click at [151, 11] on span at bounding box center [151, 12] width 24 height 11
click at [25, 37] on input "button" at bounding box center [25, 37] width 15 height 16
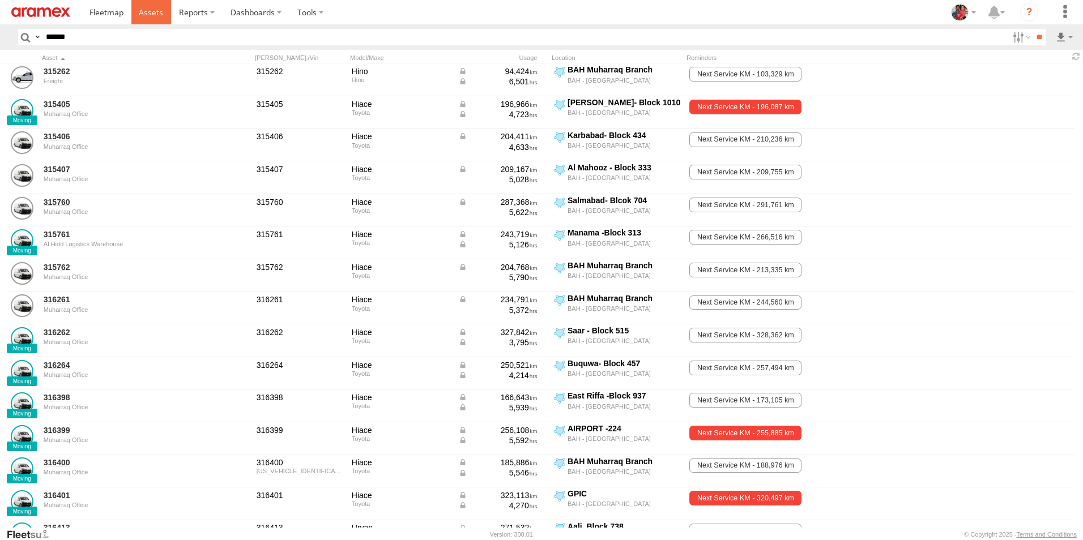
click at [149, 12] on span at bounding box center [151, 12] width 24 height 11
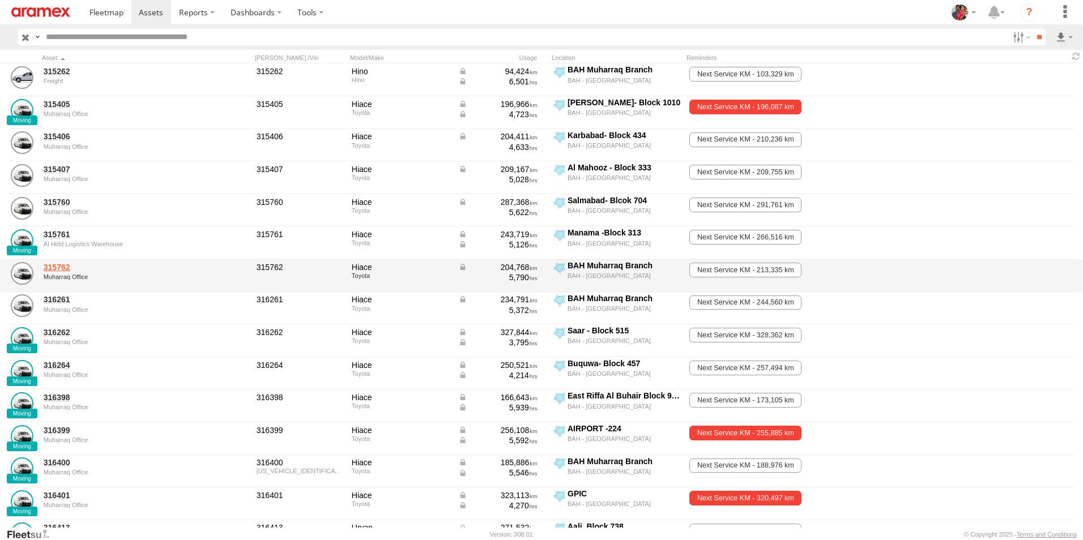
click at [56, 264] on link "315762" at bounding box center [121, 267] width 155 height 10
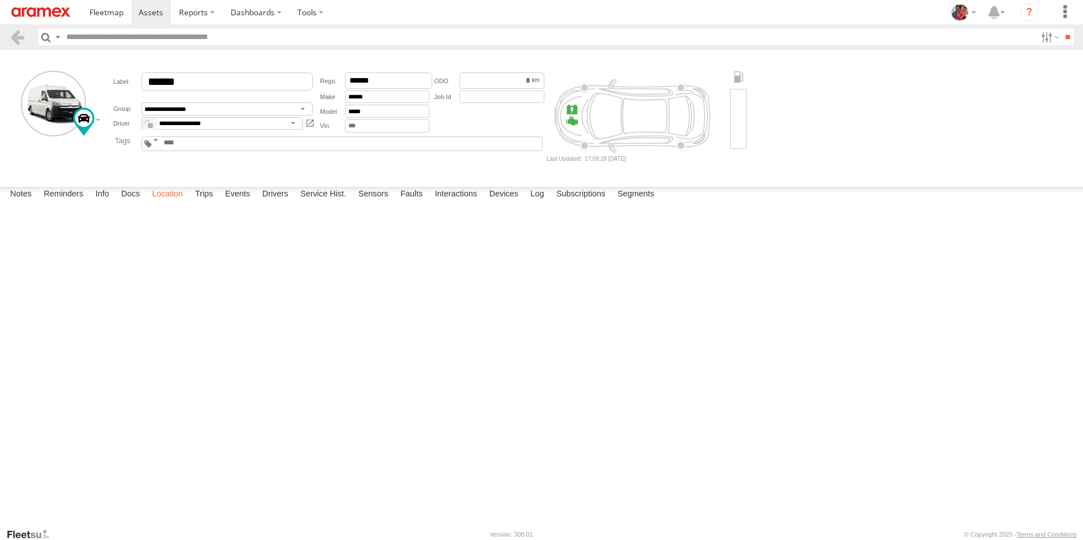
click at [177, 203] on label "Location" at bounding box center [167, 195] width 42 height 16
click at [132, 203] on label "Docs" at bounding box center [131, 195] width 30 height 16
click at [207, 203] on label "Trips" at bounding box center [203, 195] width 29 height 16
click at [242, 203] on label "Events" at bounding box center [237, 195] width 36 height 16
click at [280, 203] on label "Drivers" at bounding box center [275, 195] width 37 height 16
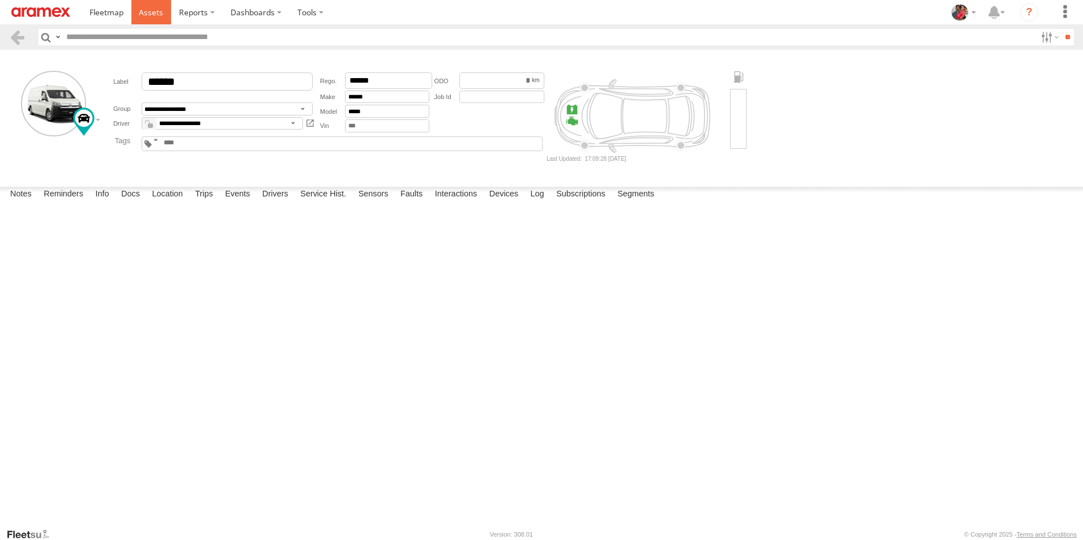
click at [149, 12] on span at bounding box center [151, 12] width 24 height 11
